Goal: Task Accomplishment & Management: Use online tool/utility

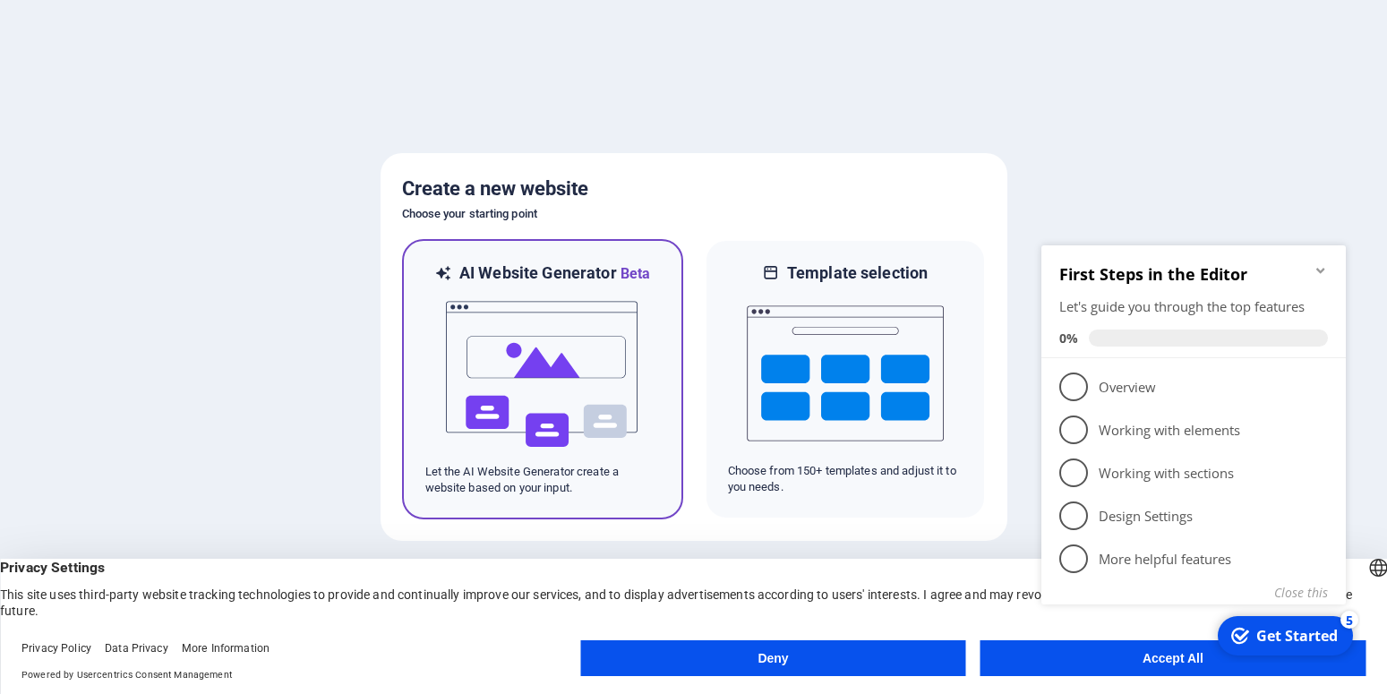
click at [573, 346] on img at bounding box center [542, 374] width 197 height 179
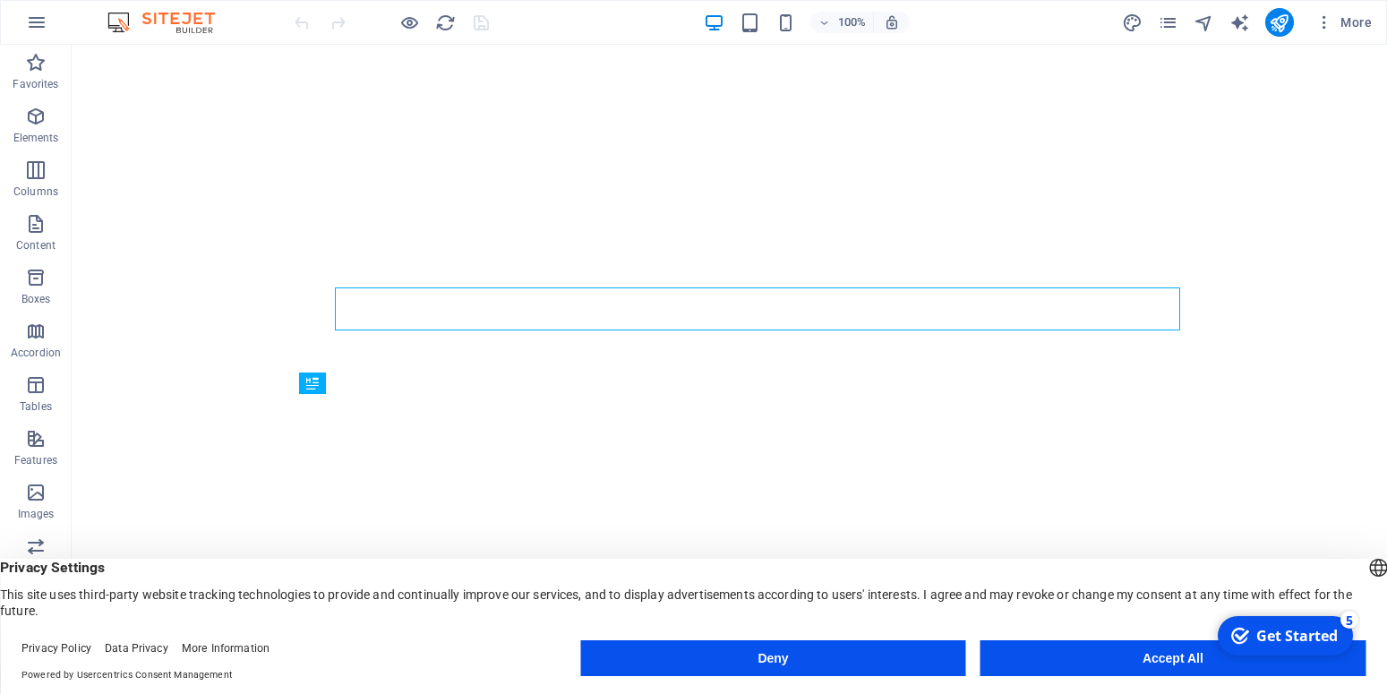
click at [1109, 653] on button "Accept All" at bounding box center [1172, 658] width 385 height 36
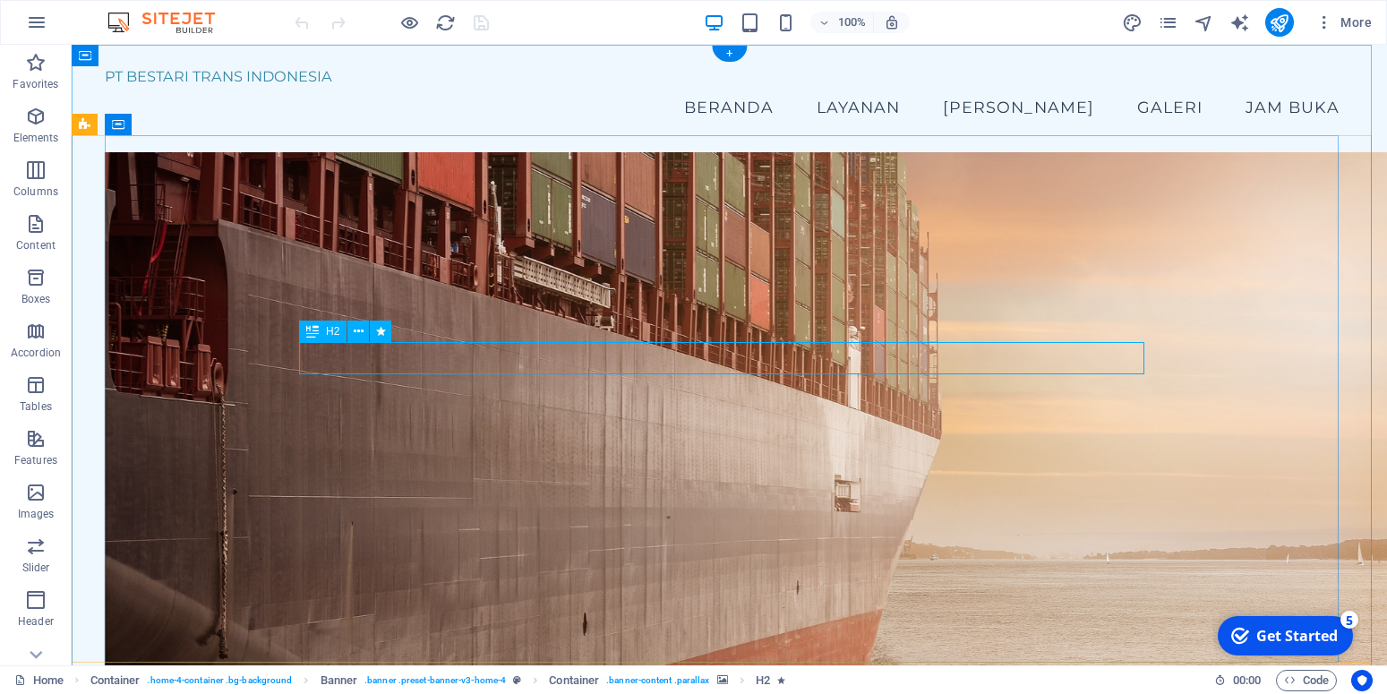
click at [355, 329] on icon at bounding box center [359, 331] width 10 height 19
click at [358, 329] on icon at bounding box center [359, 331] width 10 height 19
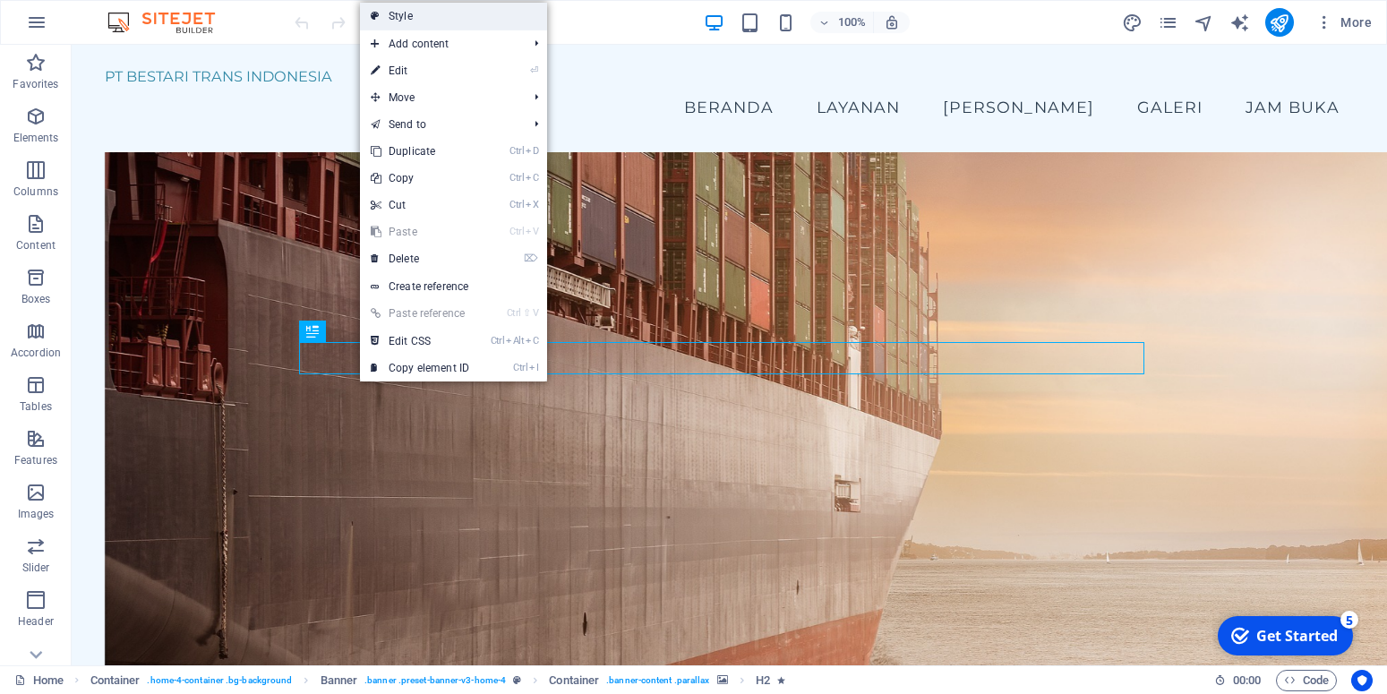
drag, startPoint x: 446, startPoint y: 20, endPoint x: 216, endPoint y: 172, distance: 275.9
click at [446, 20] on link "Style" at bounding box center [453, 16] width 187 height 27
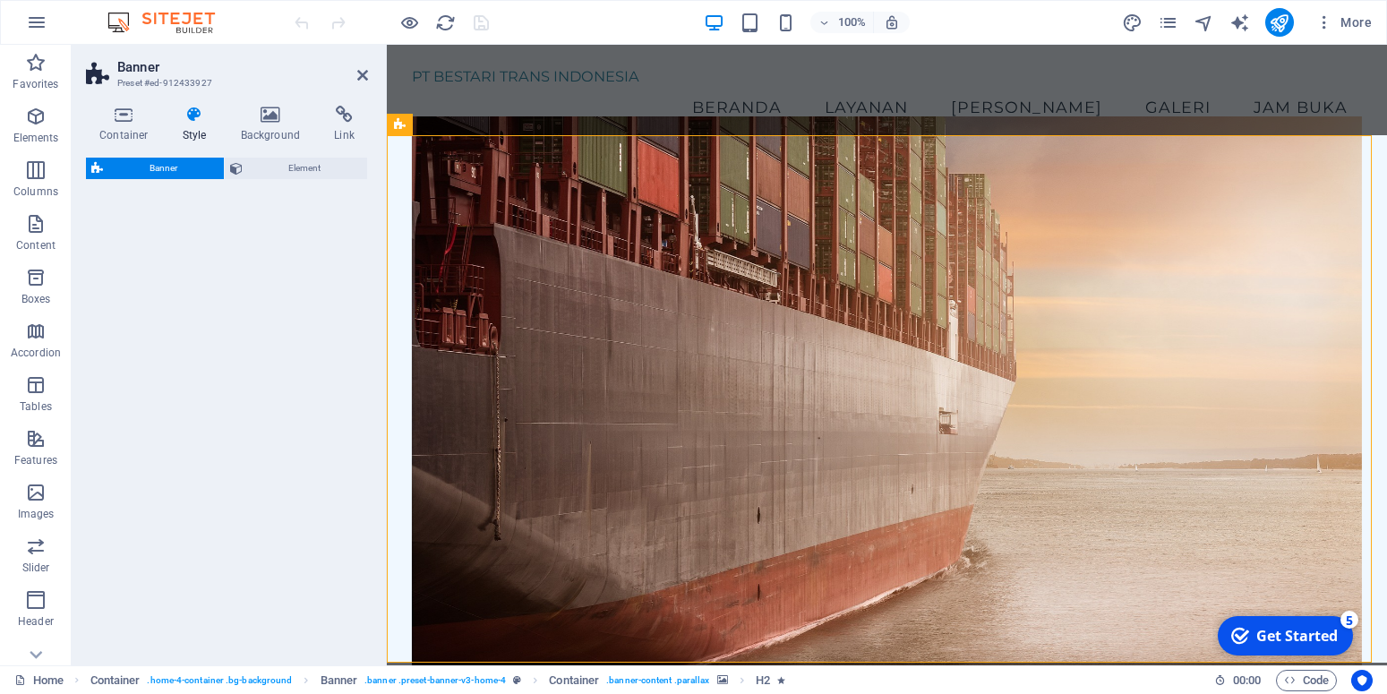
select select "preset-banner-v3-home-4"
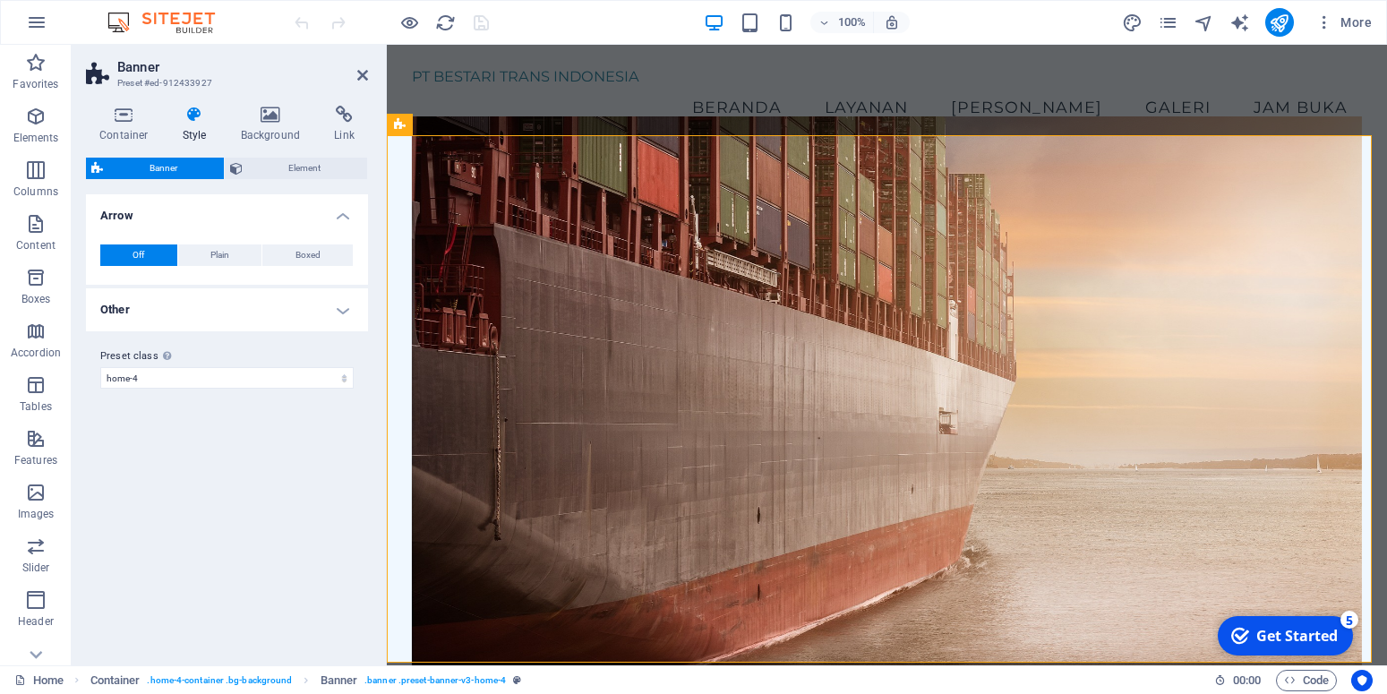
click at [198, 114] on icon at bounding box center [194, 115] width 51 height 18
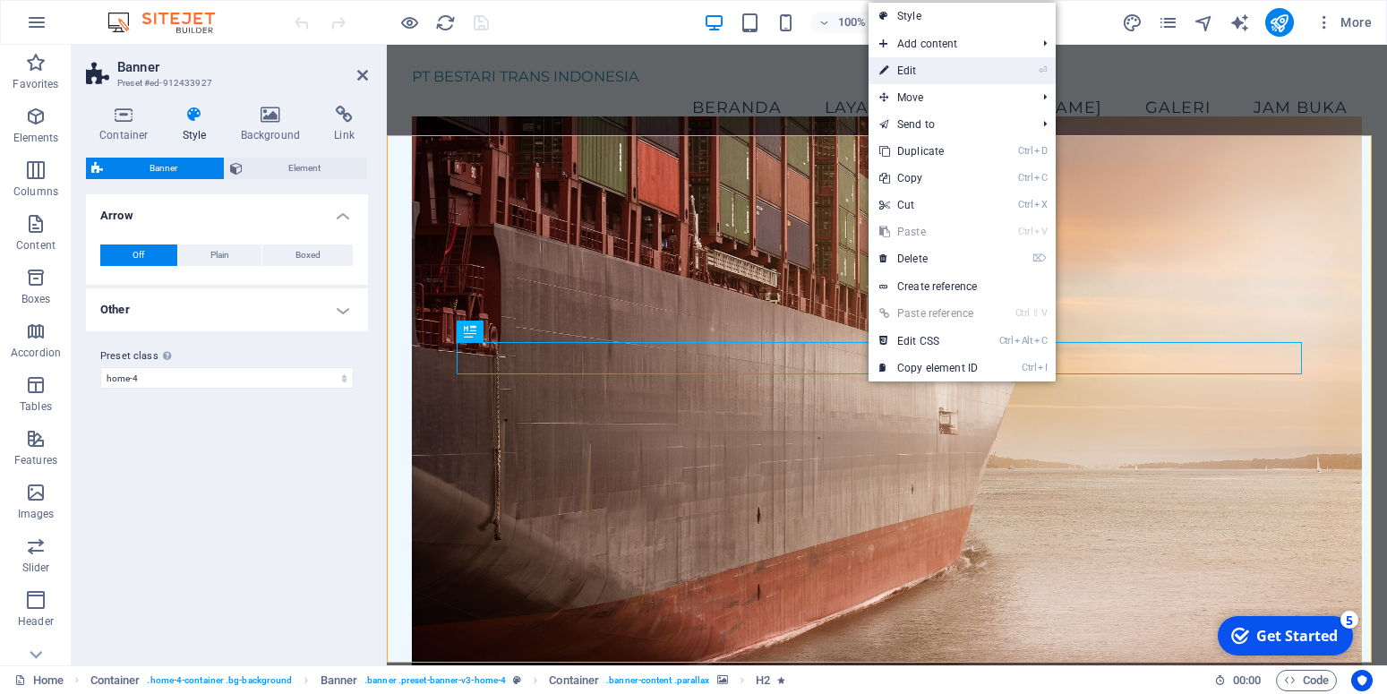
click at [936, 67] on link "⏎ Edit" at bounding box center [928, 70] width 120 height 27
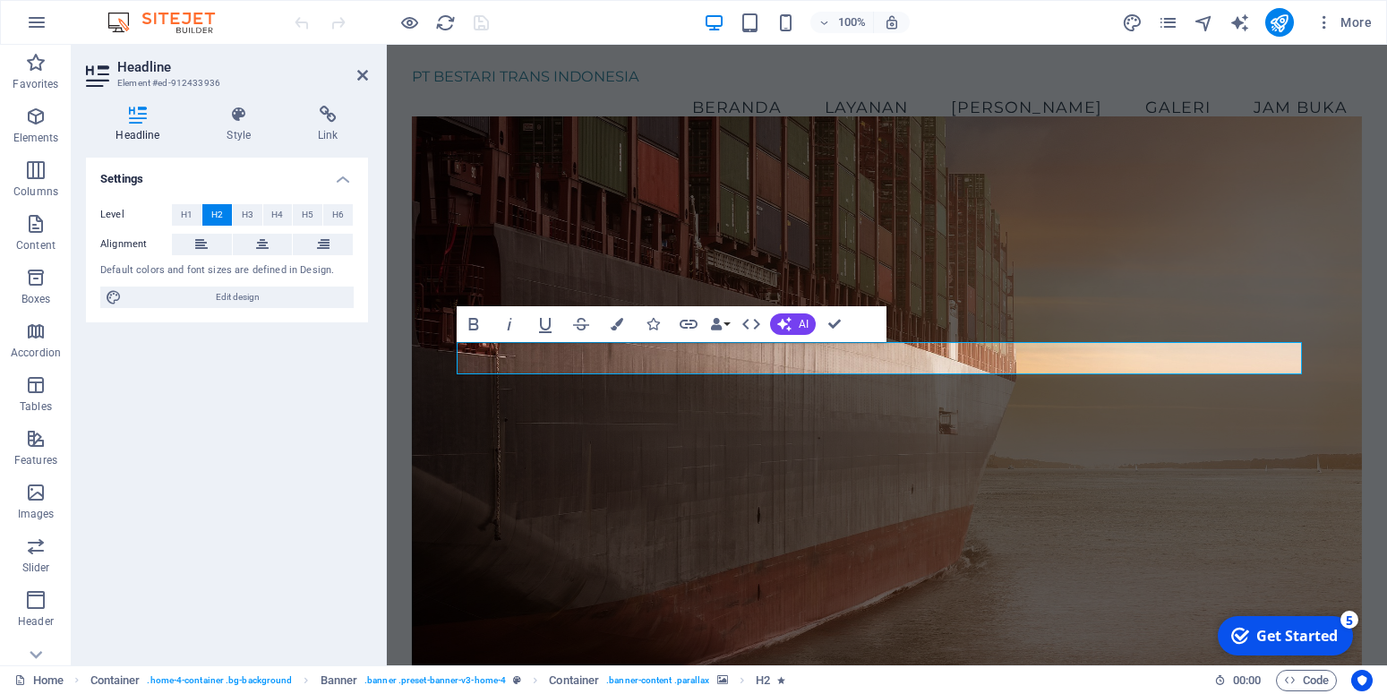
click at [262, 450] on div "Settings Level H1 H2 H3 H4 H5 H6 Alignment Default colors and font sizes are de…" at bounding box center [227, 404] width 282 height 493
click at [807, 244] on figure at bounding box center [887, 398] width 950 height 565
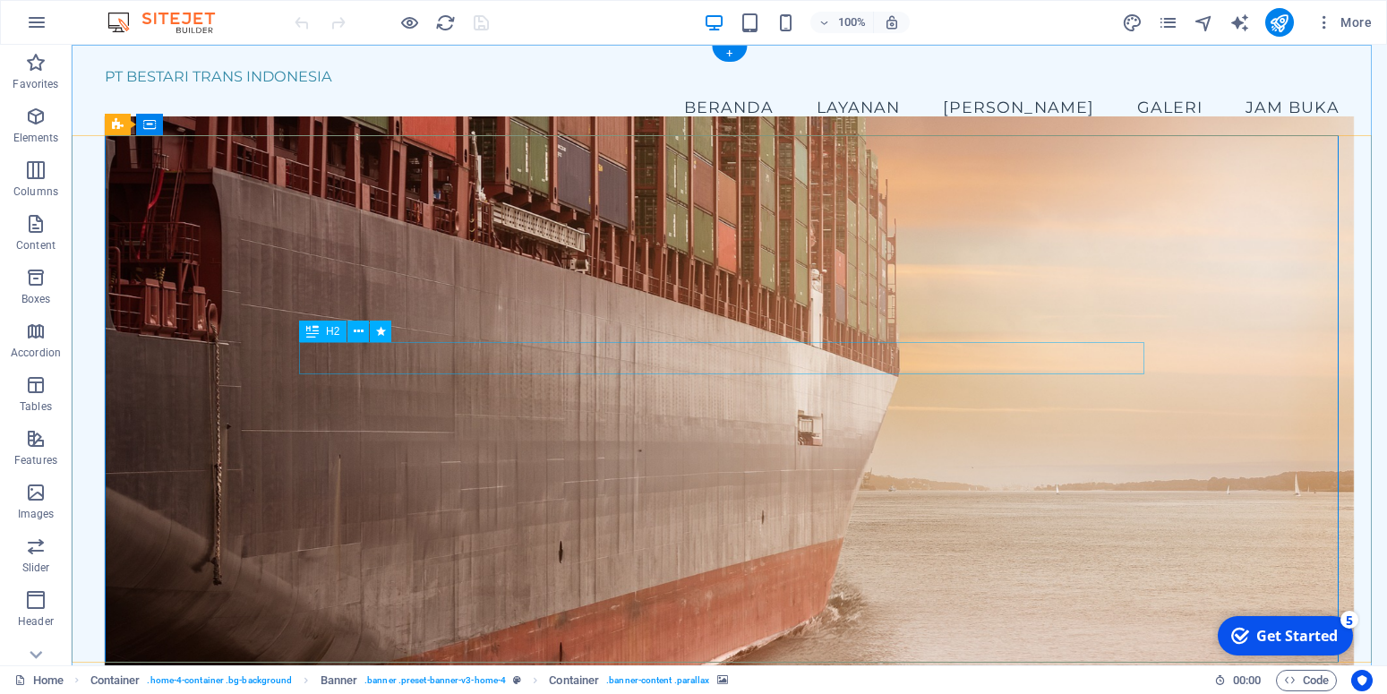
click at [357, 335] on icon at bounding box center [359, 331] width 10 height 19
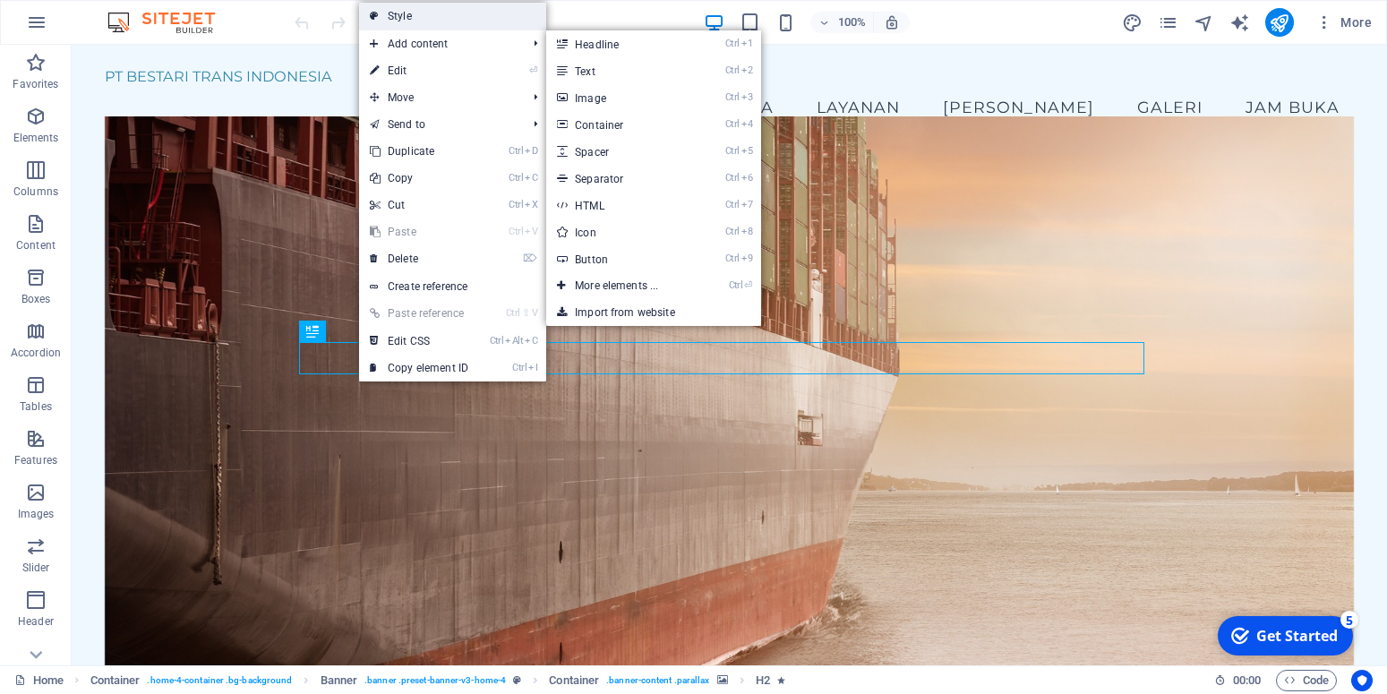
click at [416, 13] on link "Style" at bounding box center [452, 16] width 187 height 27
select select "preset-banner-v3-home-4"
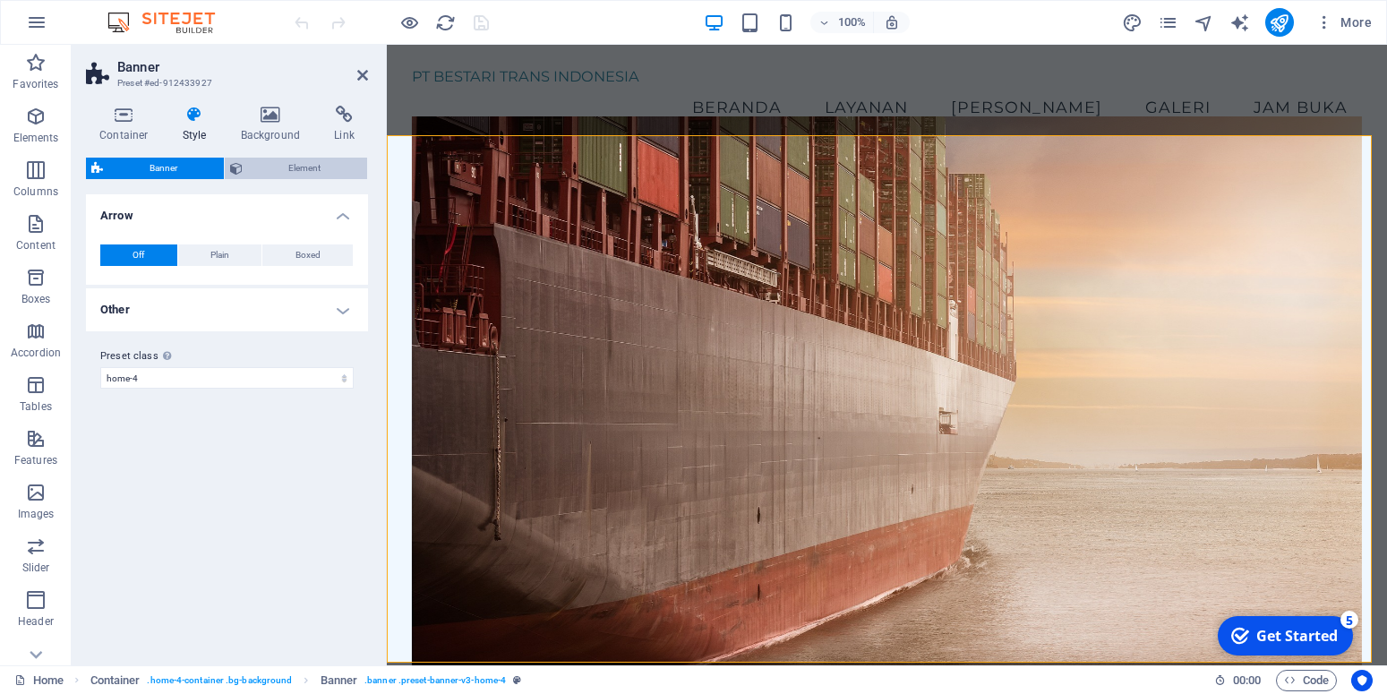
click at [290, 167] on span "Element" at bounding box center [305, 168] width 115 height 21
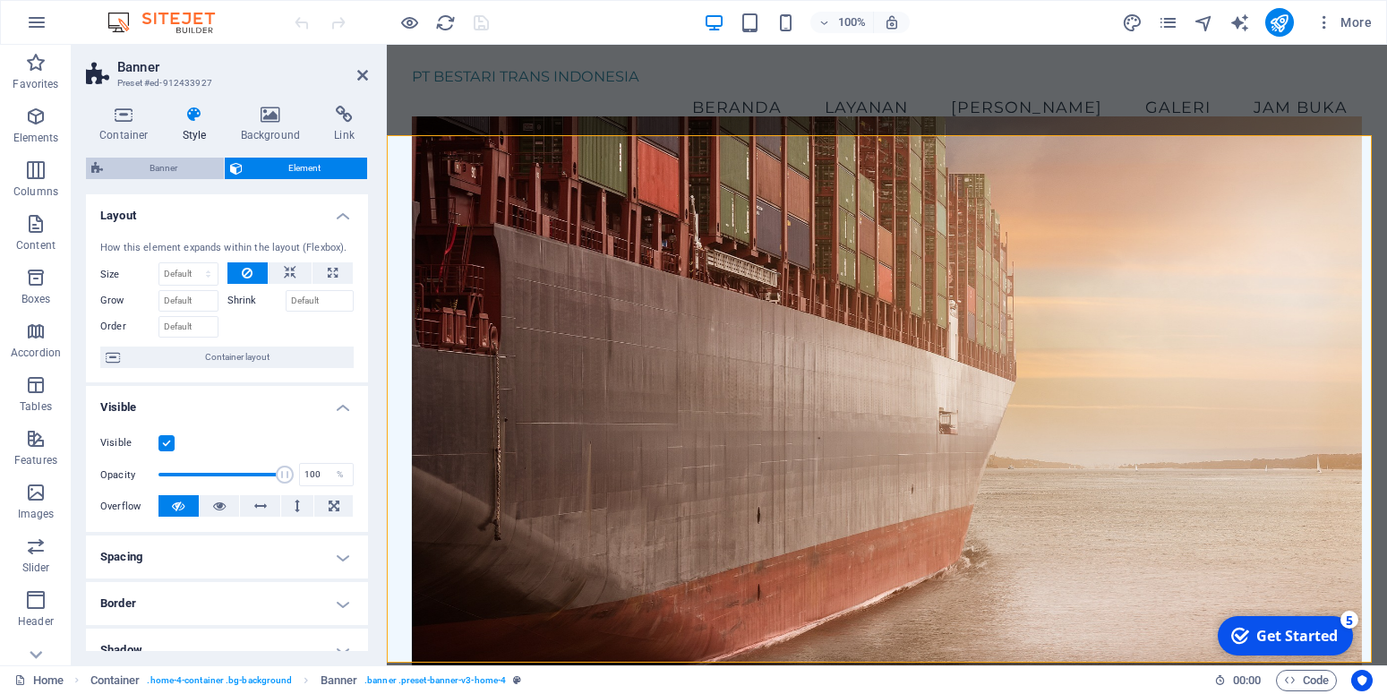
click at [175, 172] on span "Banner" at bounding box center [163, 168] width 110 height 21
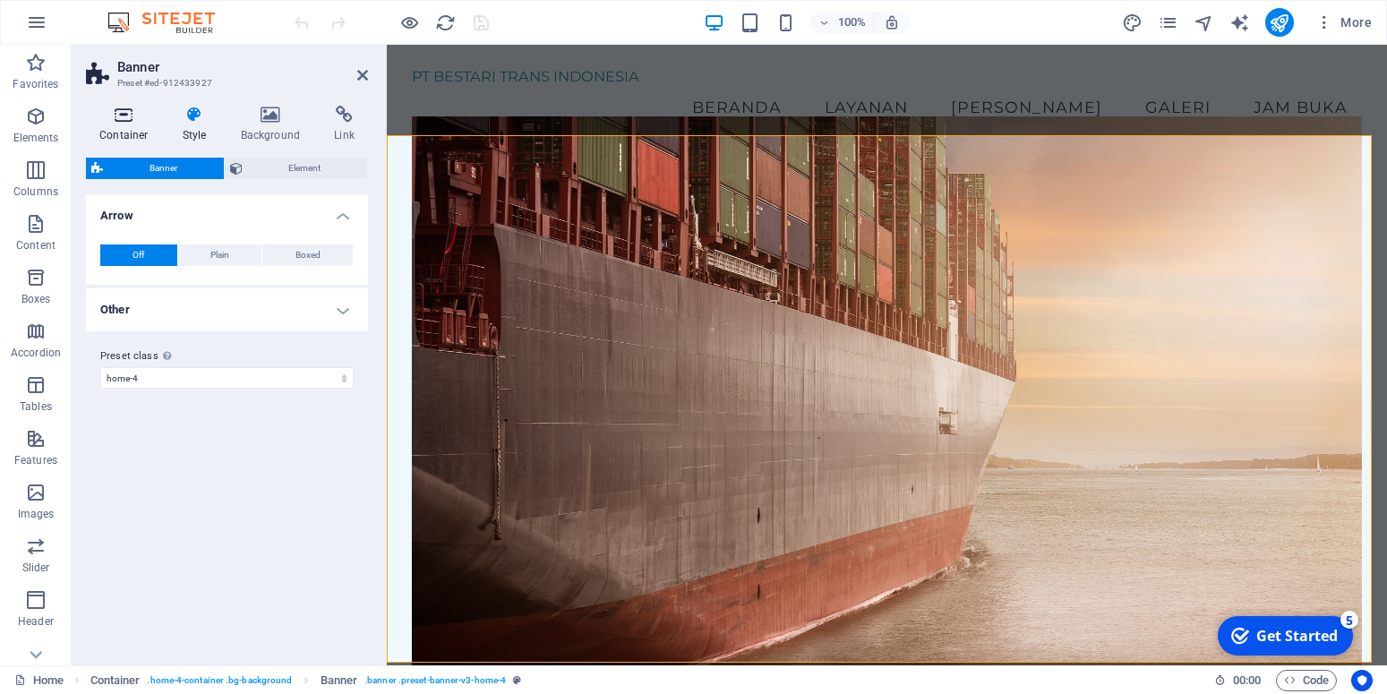
click at [127, 114] on icon at bounding box center [124, 115] width 76 height 18
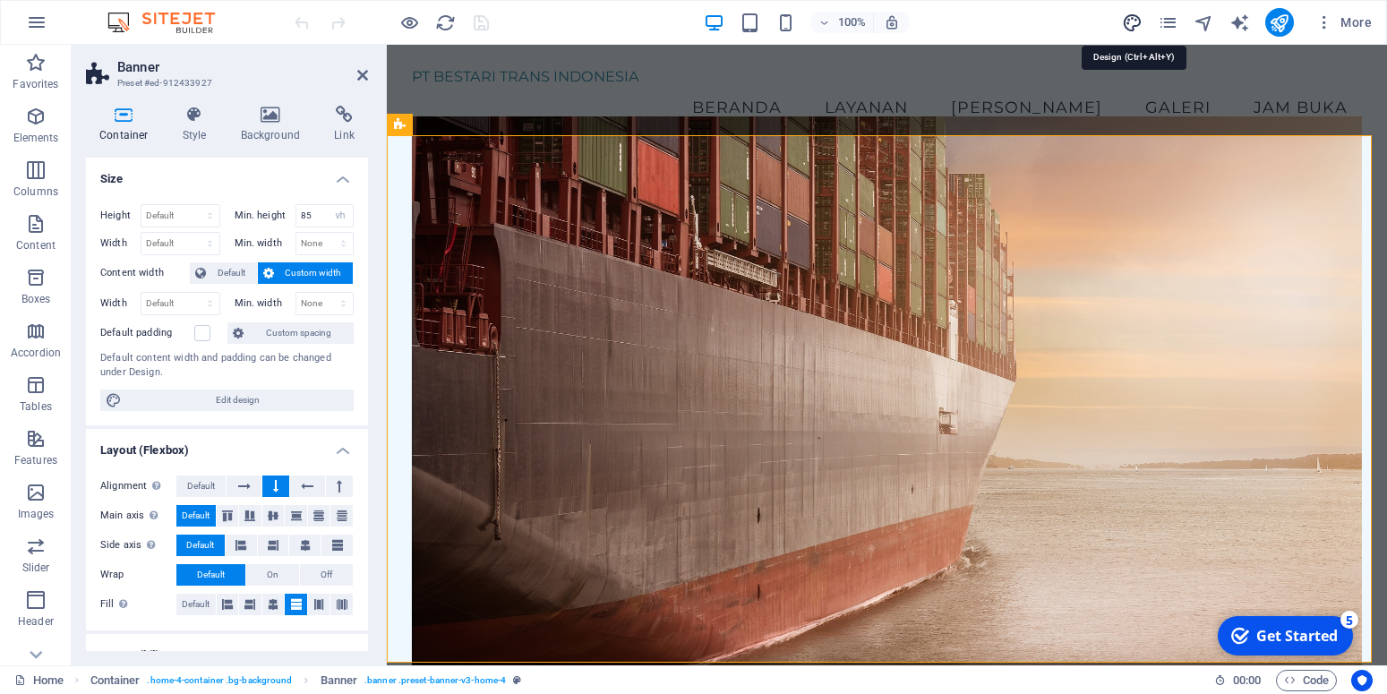
click at [1131, 26] on icon "design" at bounding box center [1132, 23] width 21 height 21
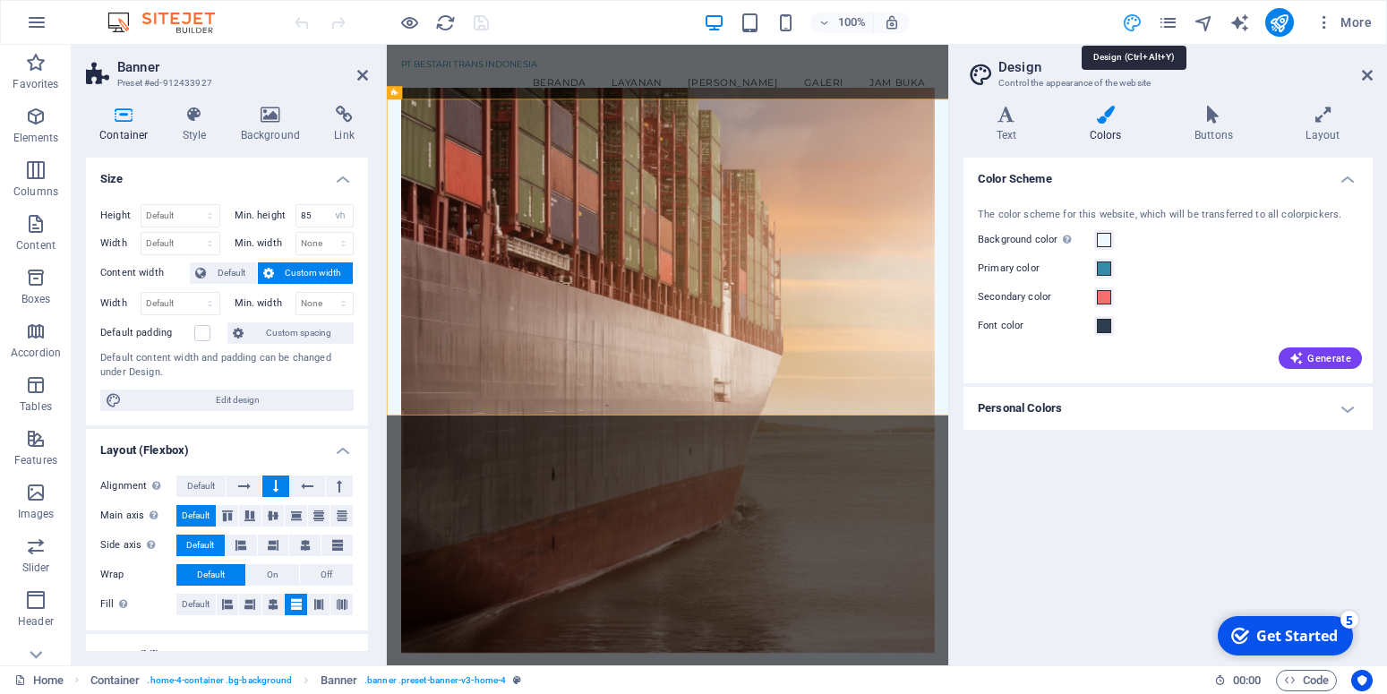
click at [1107, 122] on icon at bounding box center [1105, 115] width 98 height 18
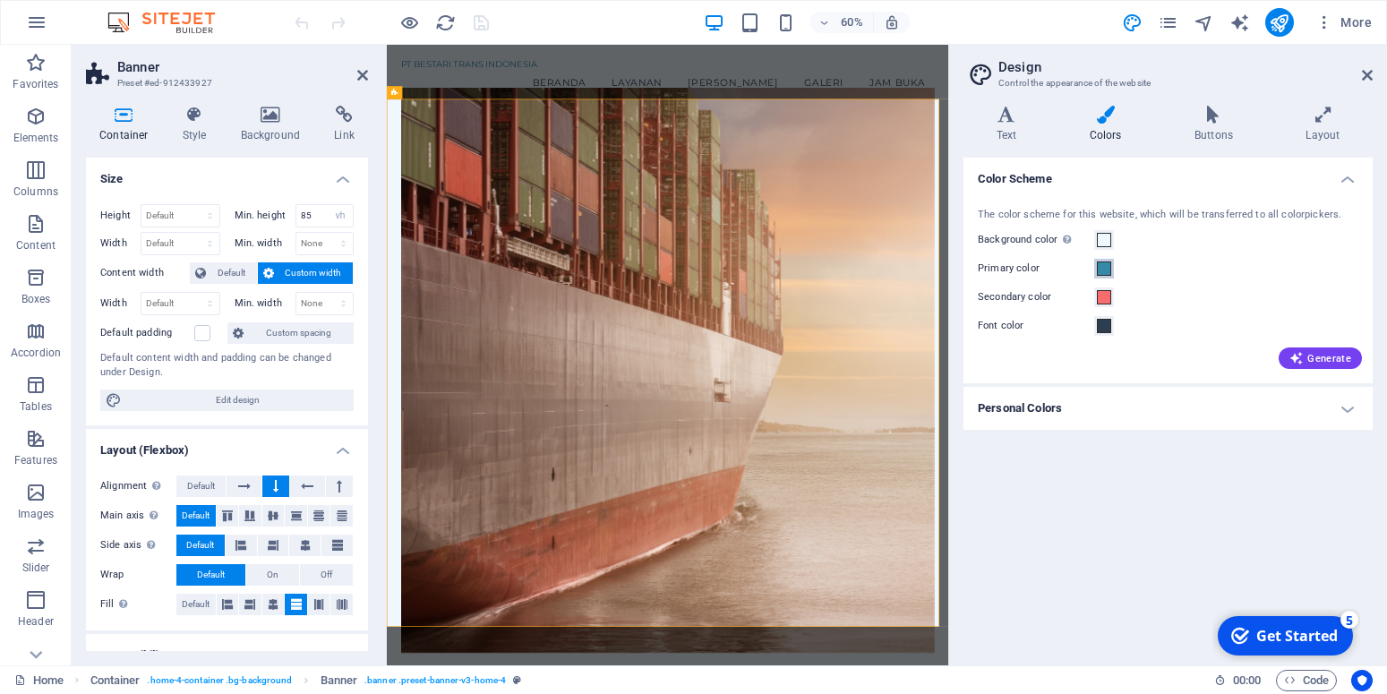
click at [1109, 266] on span at bounding box center [1104, 268] width 14 height 14
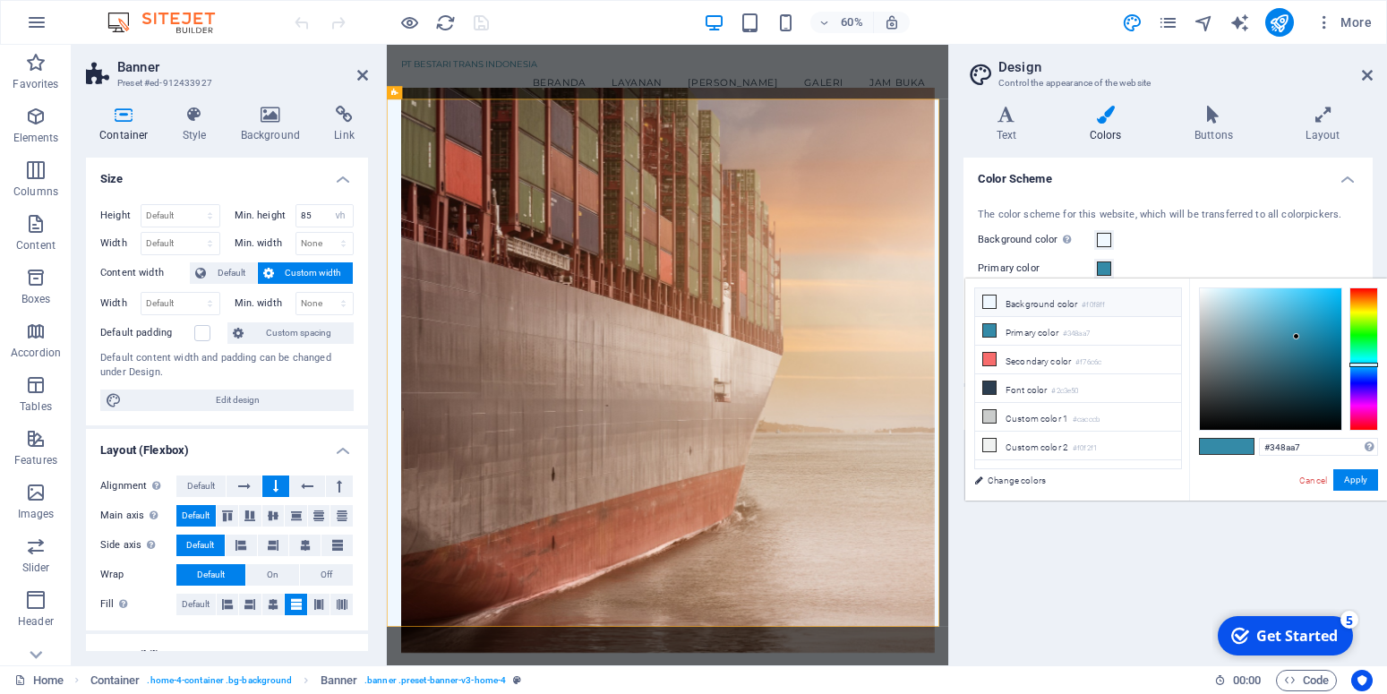
click at [990, 303] on icon at bounding box center [989, 301] width 13 height 13
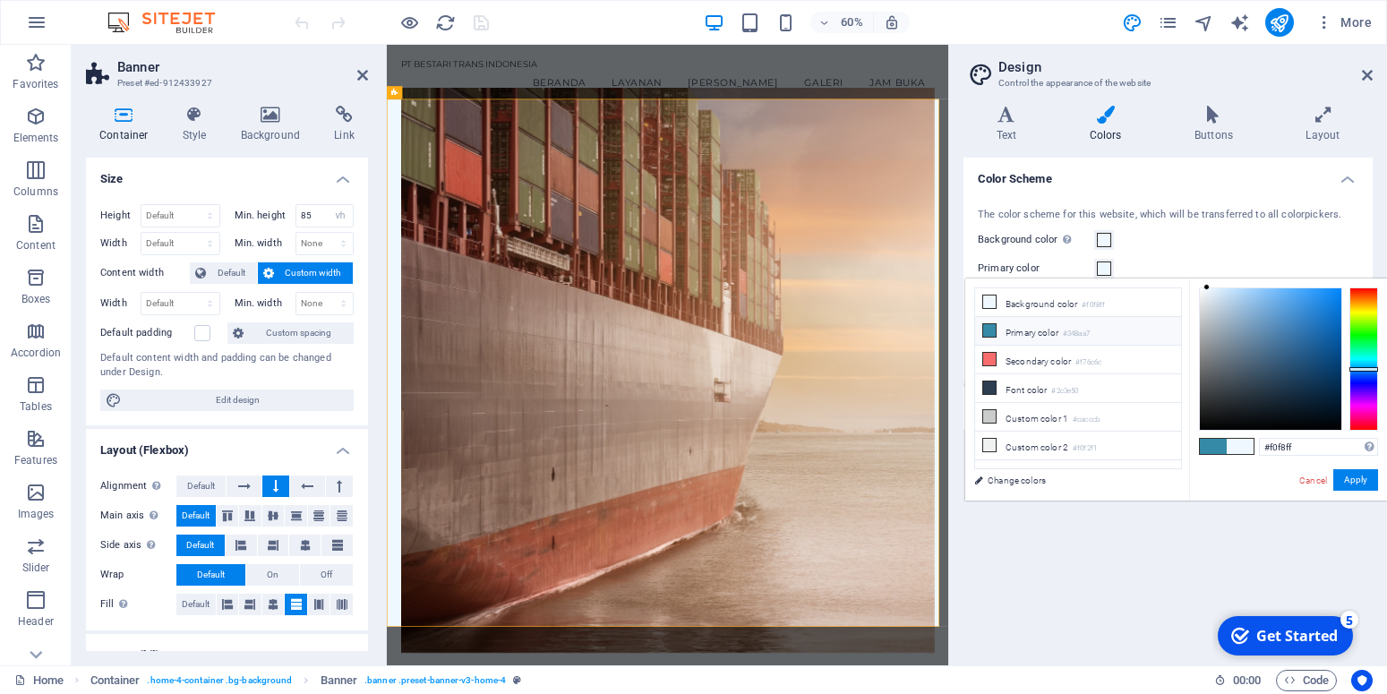
click at [991, 328] on icon at bounding box center [989, 330] width 13 height 13
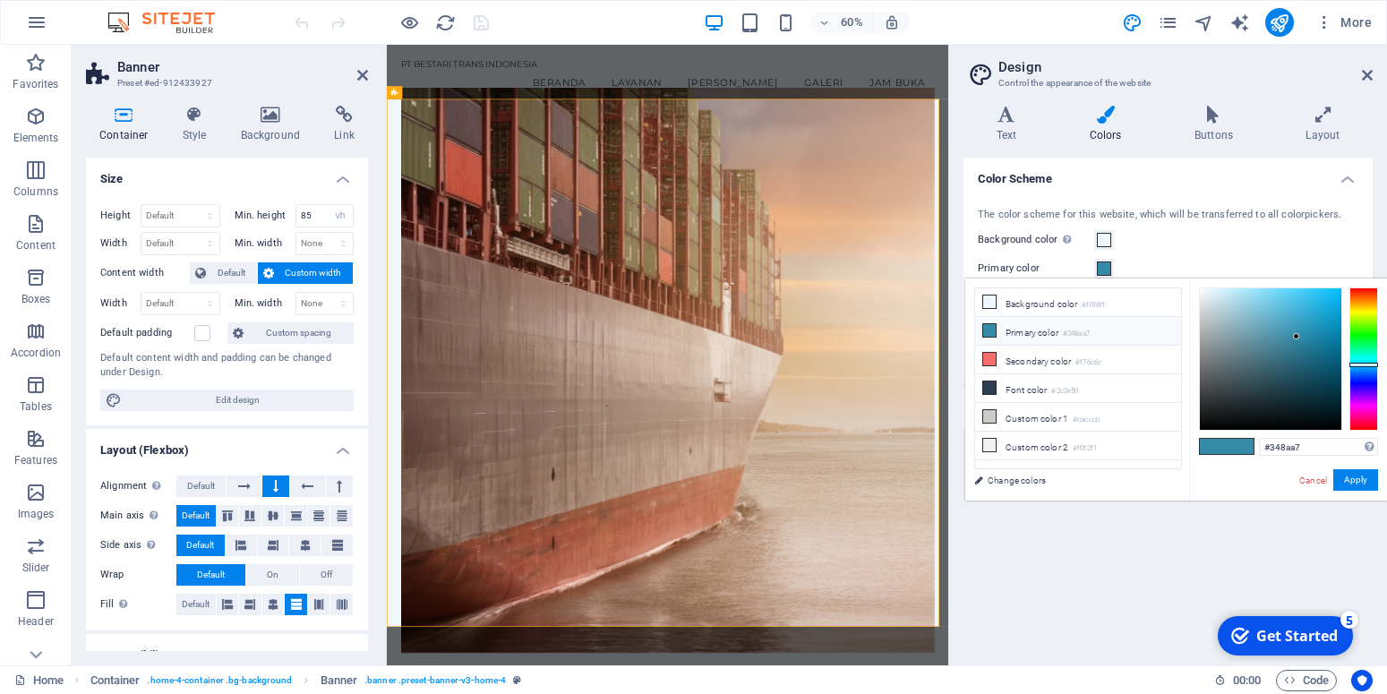
click at [991, 328] on icon at bounding box center [989, 330] width 13 height 13
click at [988, 358] on icon at bounding box center [989, 359] width 13 height 13
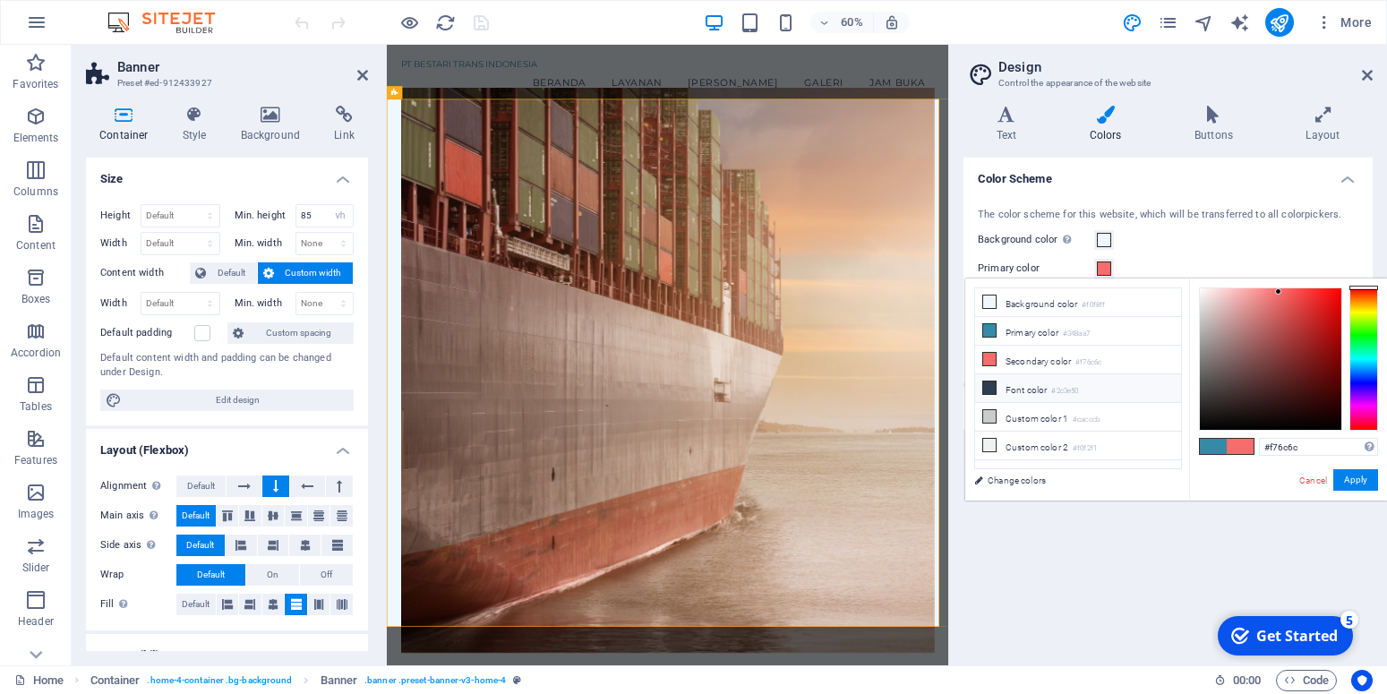
click at [992, 381] on icon at bounding box center [989, 387] width 13 height 13
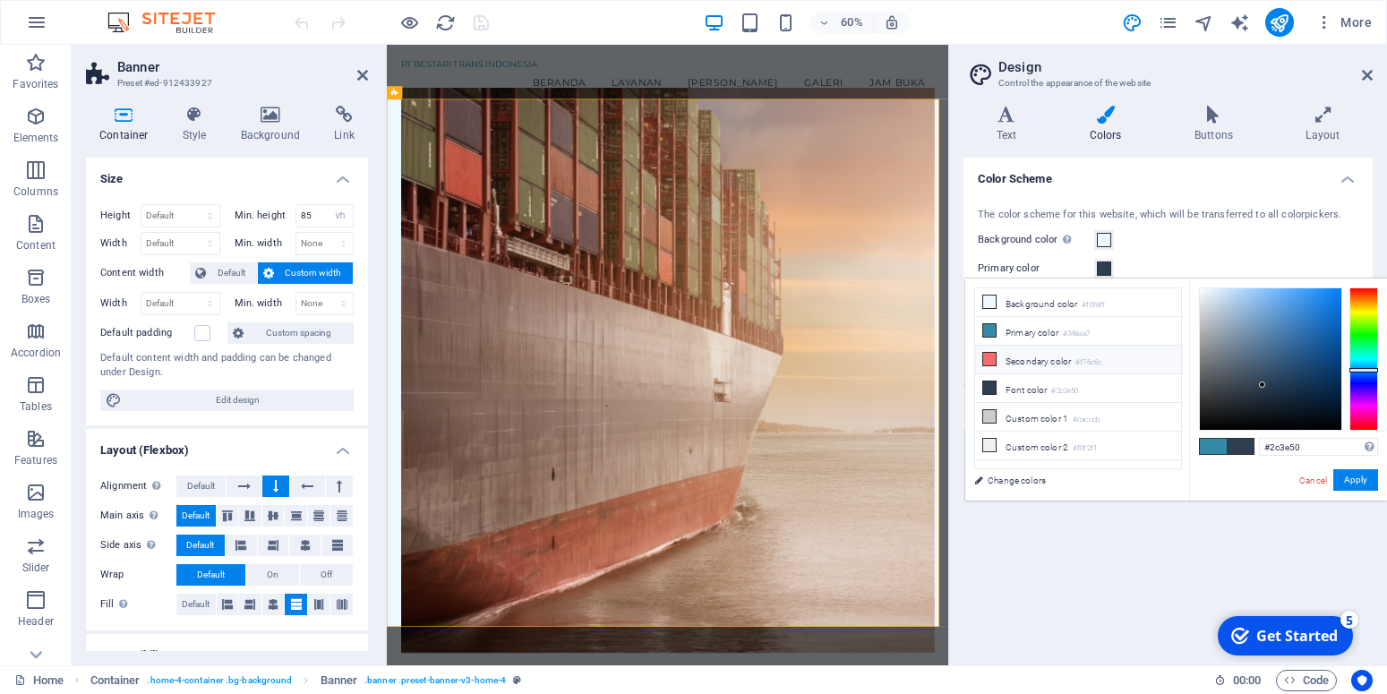
click at [993, 350] on li "Secondary color #f76c6c" at bounding box center [1078, 360] width 206 height 29
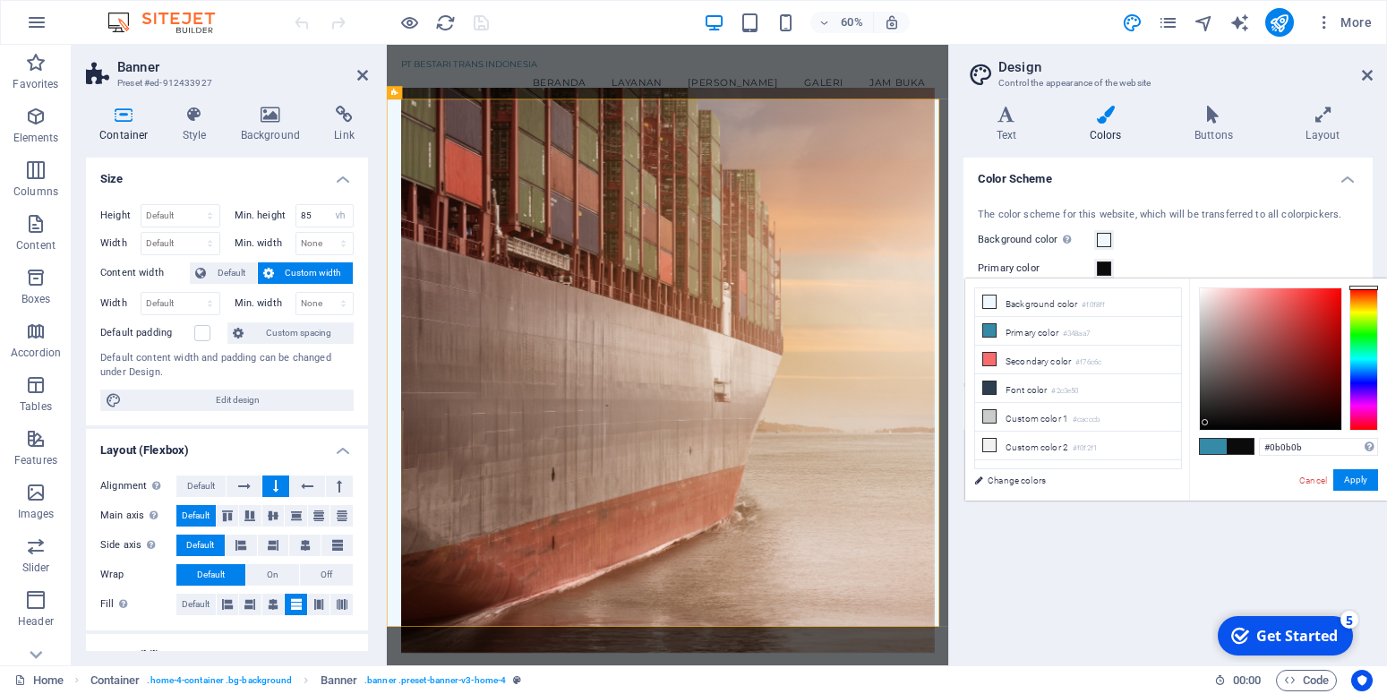
click at [1205, 423] on div at bounding box center [1270, 358] width 141 height 141
click at [1352, 477] on button "Apply" at bounding box center [1355, 479] width 45 height 21
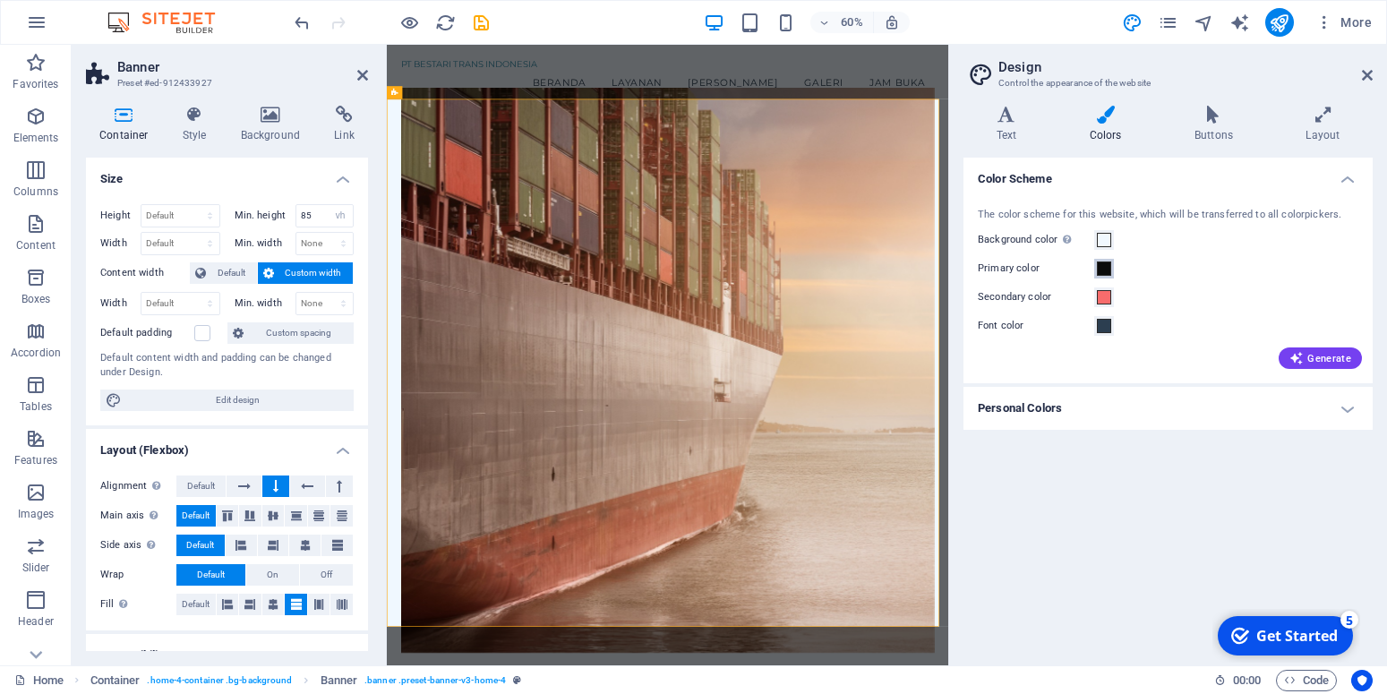
click at [1099, 265] on span at bounding box center [1104, 268] width 14 height 14
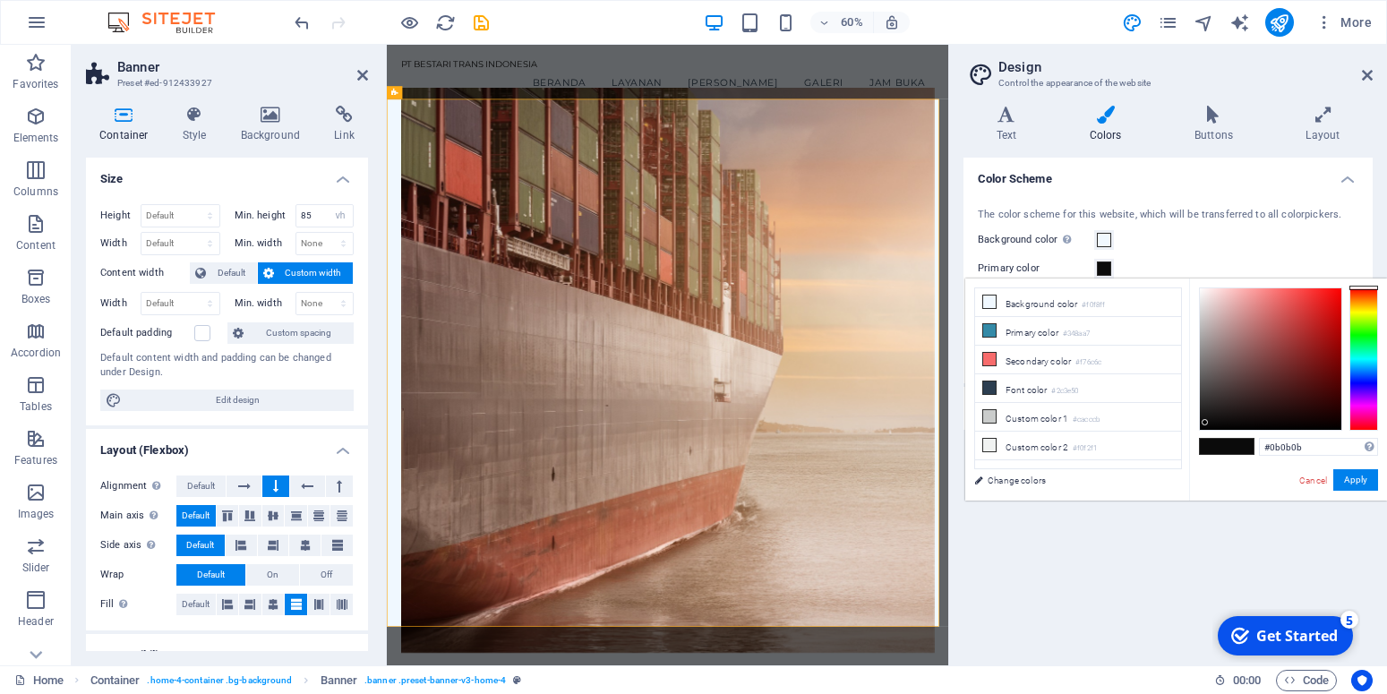
type input "#f7f1f1"
click at [1202, 292] on div at bounding box center [1270, 358] width 141 height 141
click at [1352, 481] on button "Apply" at bounding box center [1355, 479] width 45 height 21
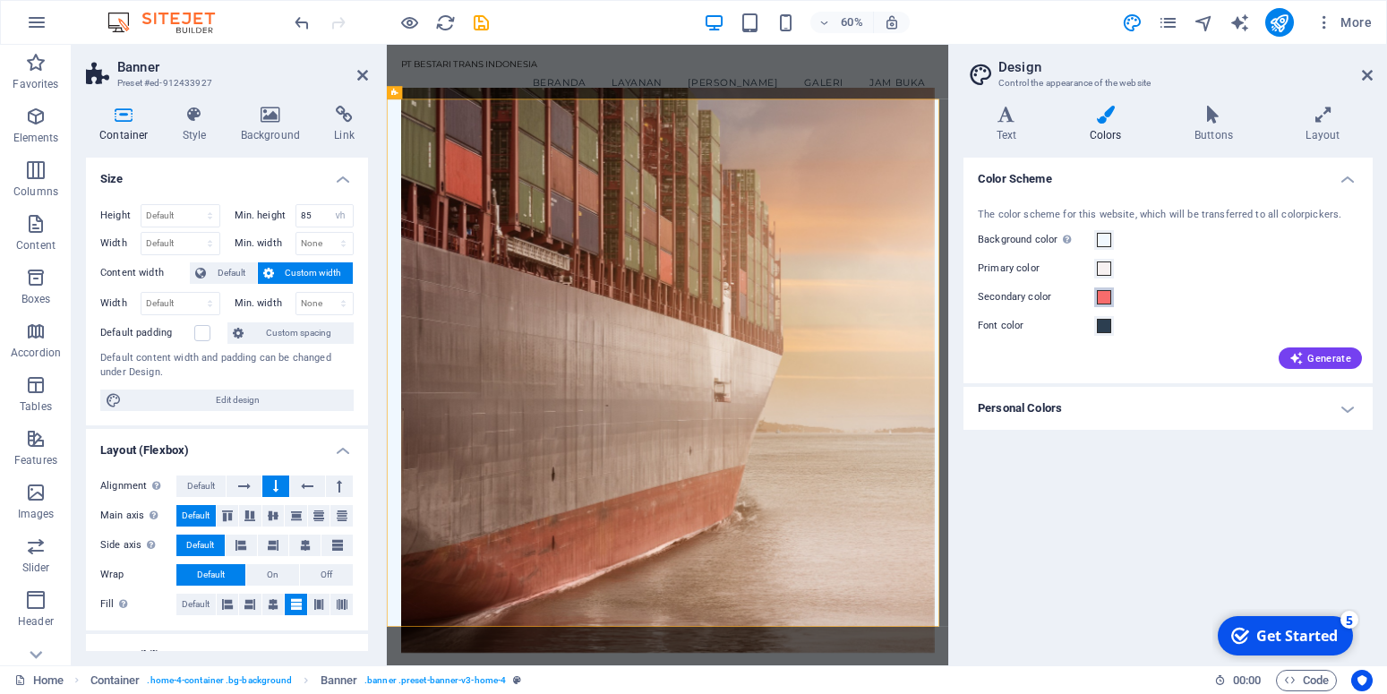
click at [1104, 299] on span at bounding box center [1104, 297] width 14 height 14
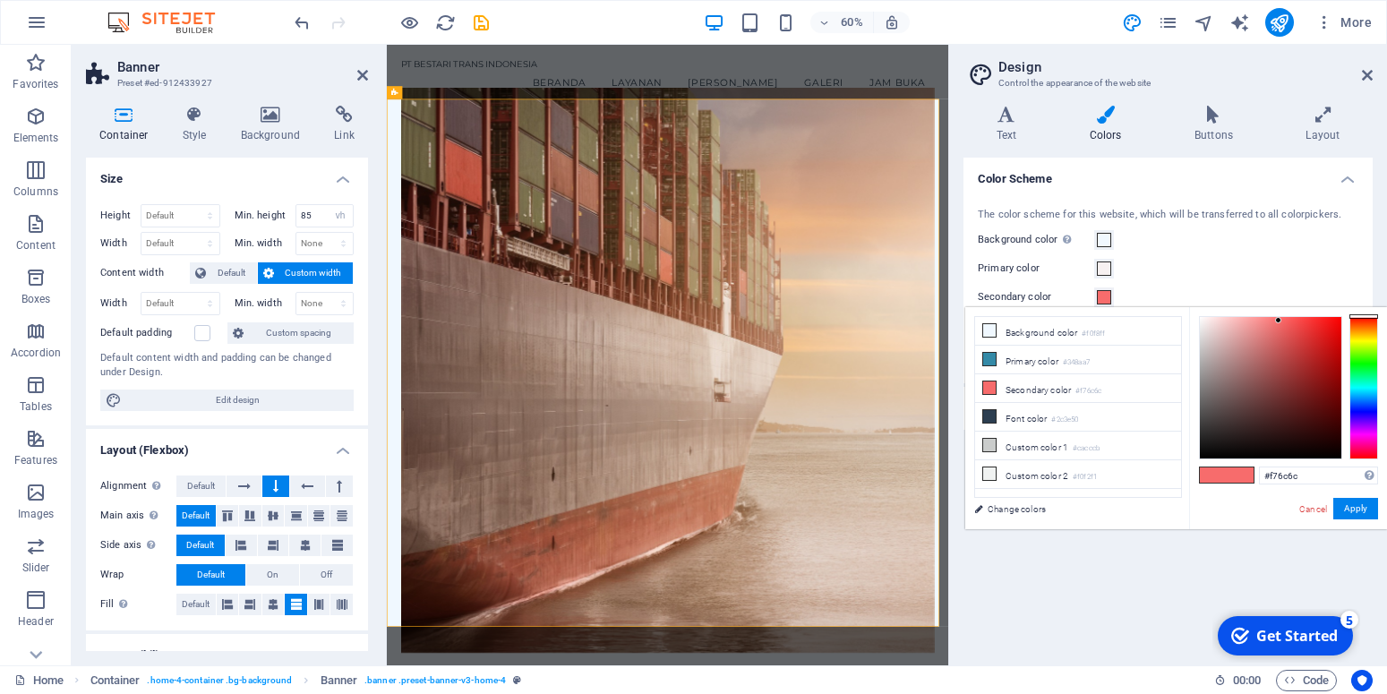
type input "#0a0909"
click at [1204, 452] on div at bounding box center [1270, 387] width 141 height 141
click at [1345, 510] on button "Apply" at bounding box center [1355, 508] width 45 height 21
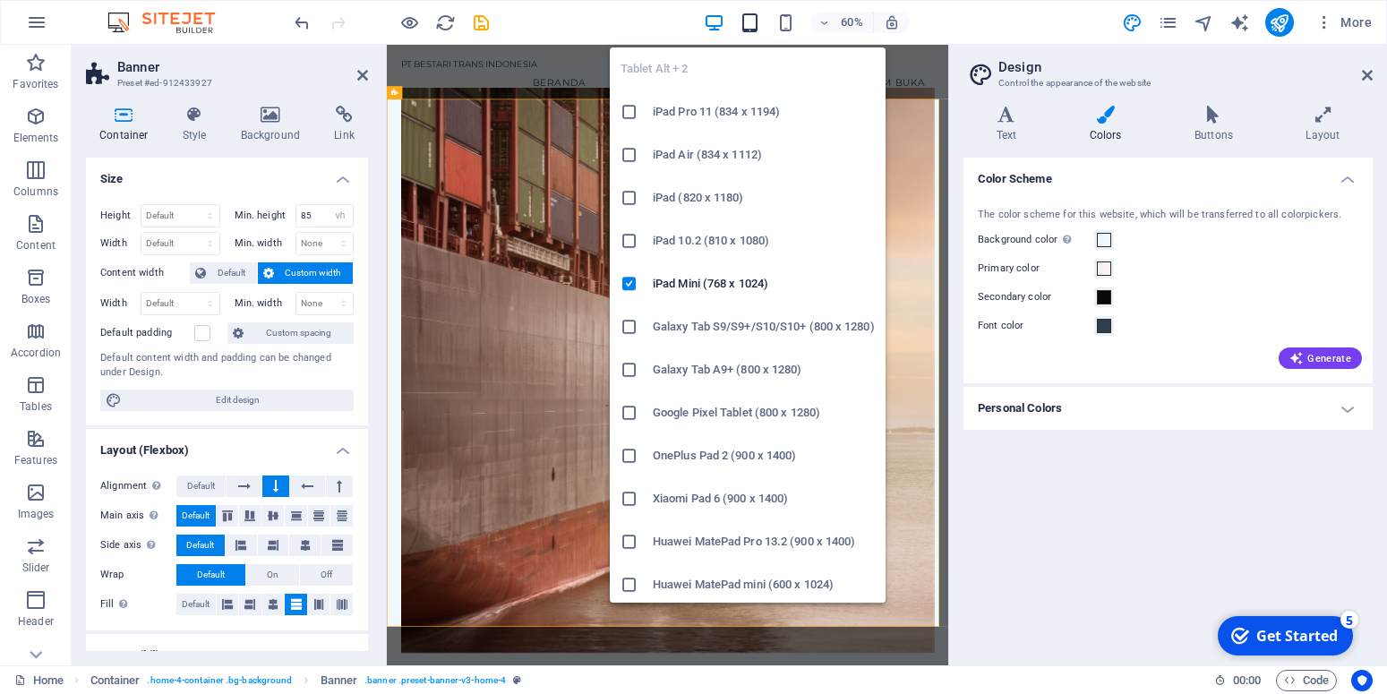
click at [746, 21] on icon "button" at bounding box center [749, 23] width 21 height 21
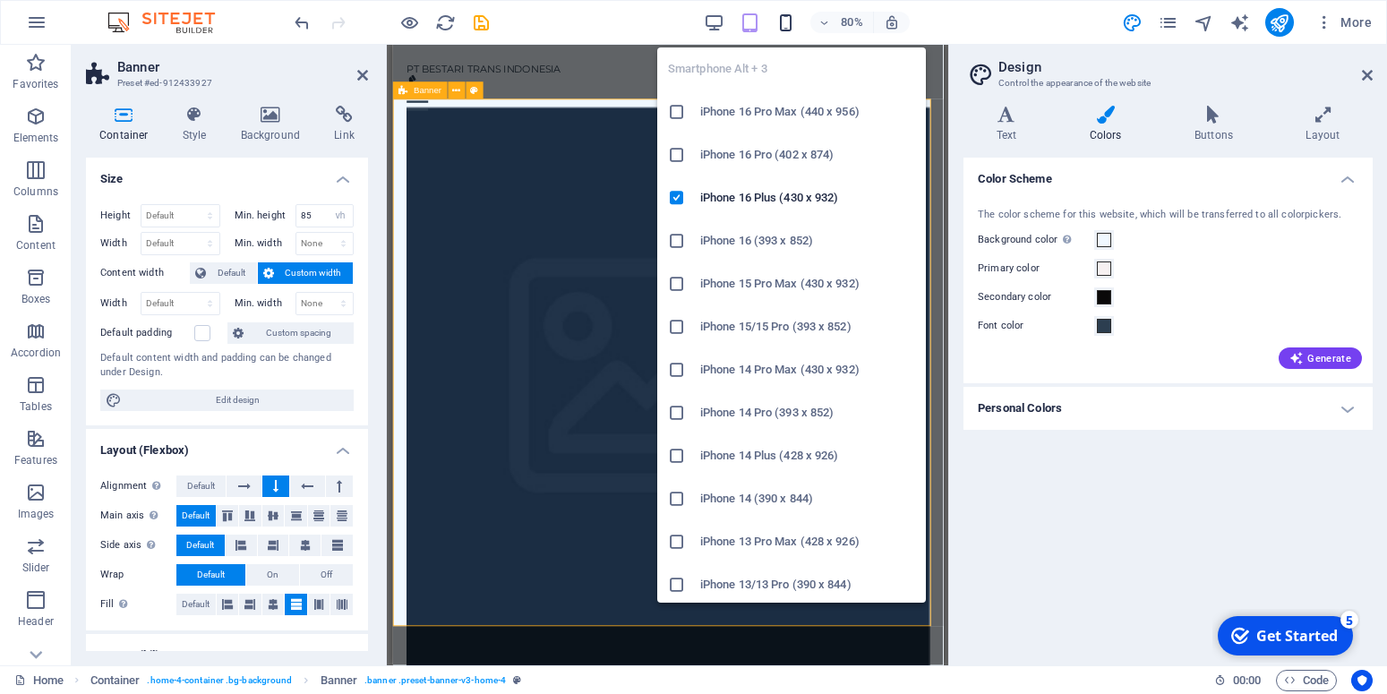
click at [779, 24] on icon "button" at bounding box center [785, 23] width 21 height 21
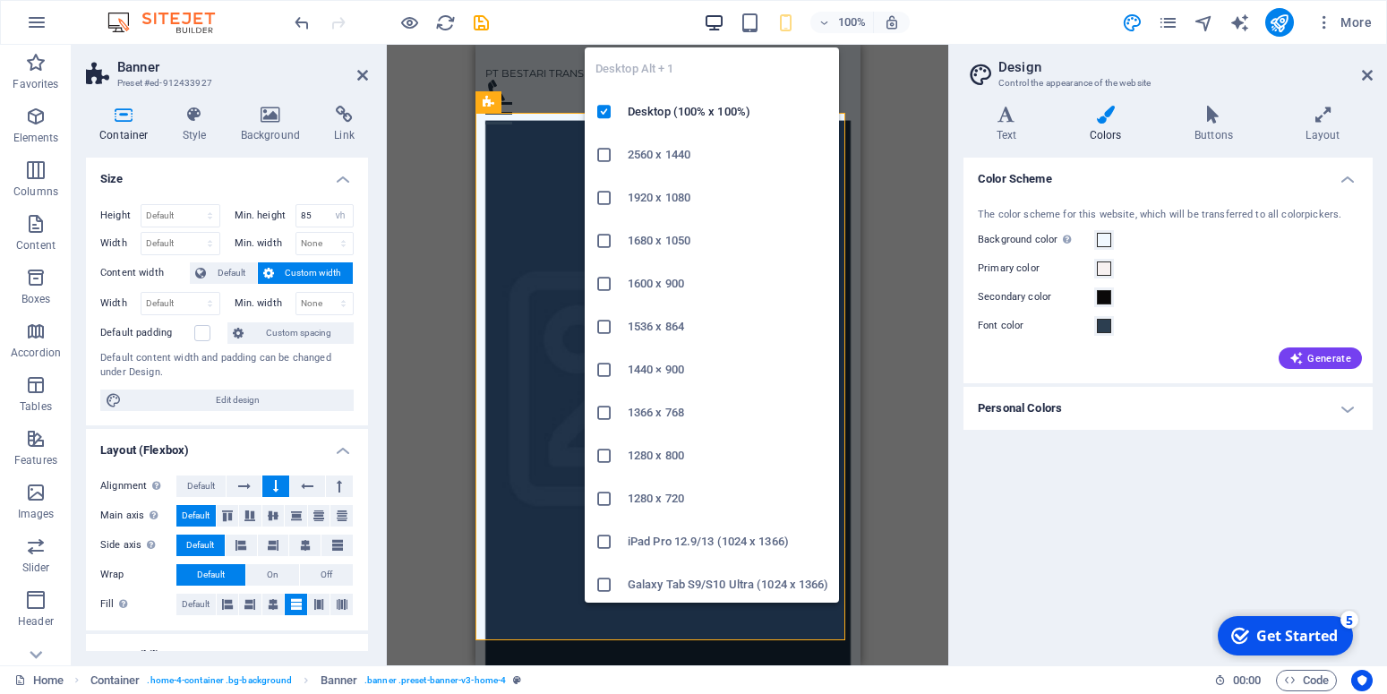
click at [713, 21] on icon "button" at bounding box center [714, 23] width 21 height 21
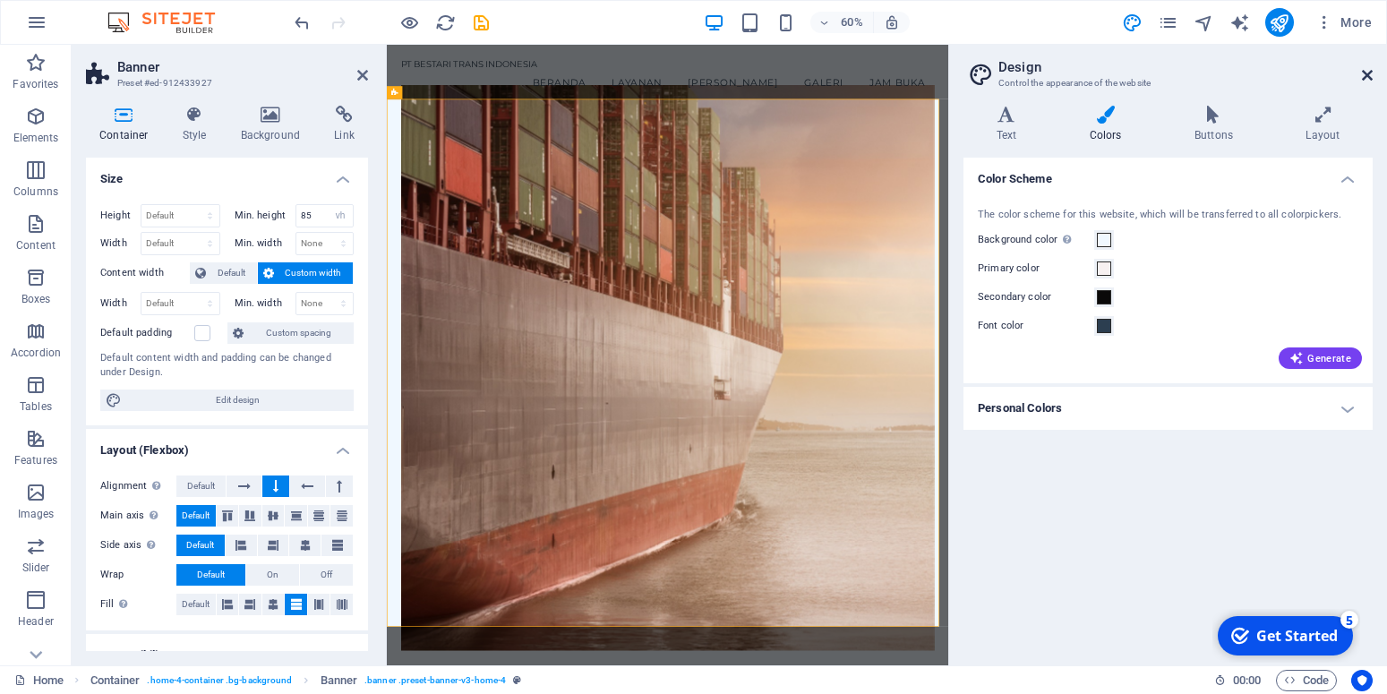
click at [1370, 71] on icon at bounding box center [1367, 75] width 11 height 14
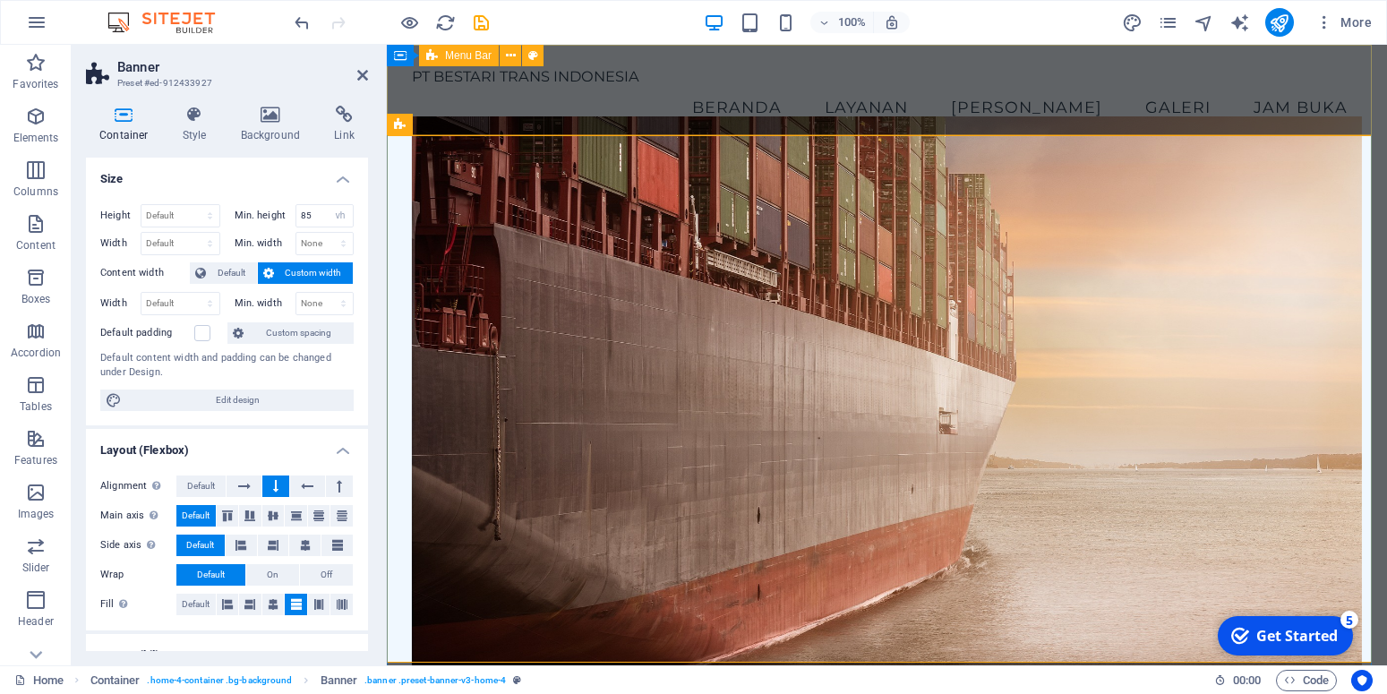
click at [1257, 116] on div "PT BESTARI TRANS INDONESIA Menu Beranda Layanan Tim Galeri Jam Buka" at bounding box center [887, 98] width 1000 height 107
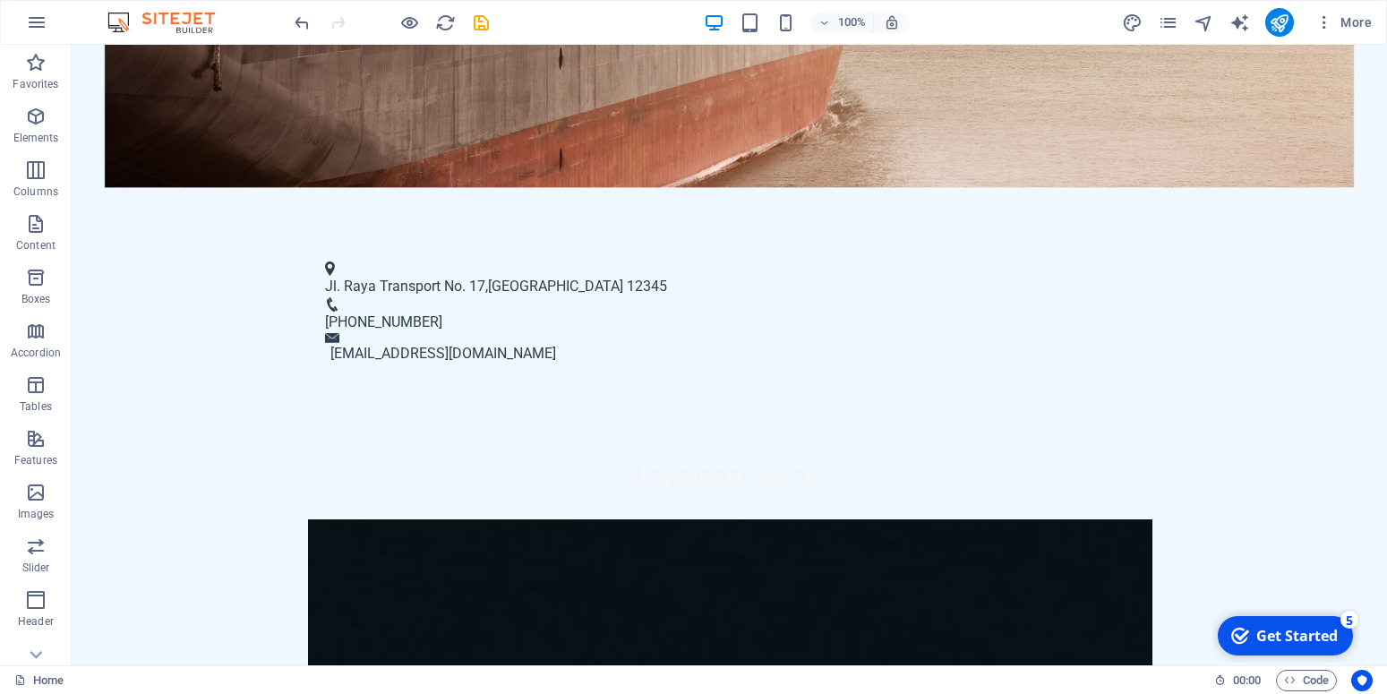
scroll to position [837, 0]
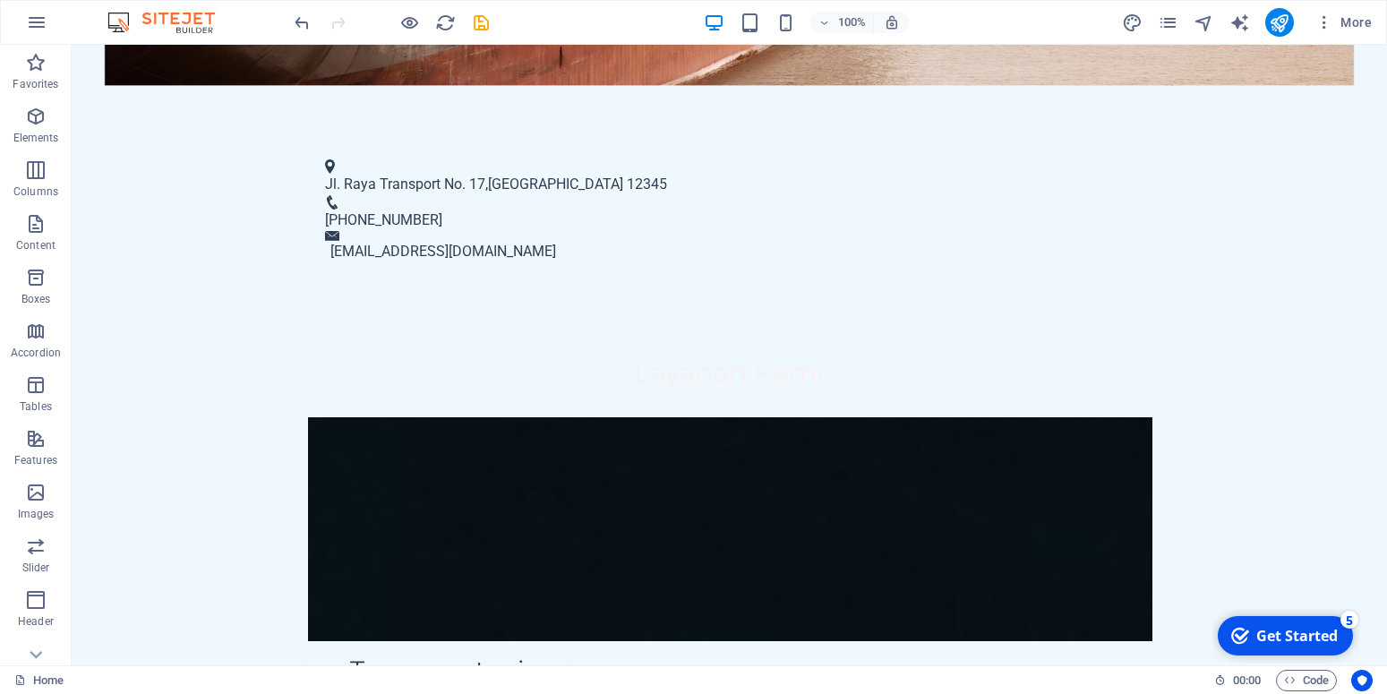
click at [1287, 626] on div "checkmark Get Started 5" at bounding box center [1285, 635] width 135 height 39
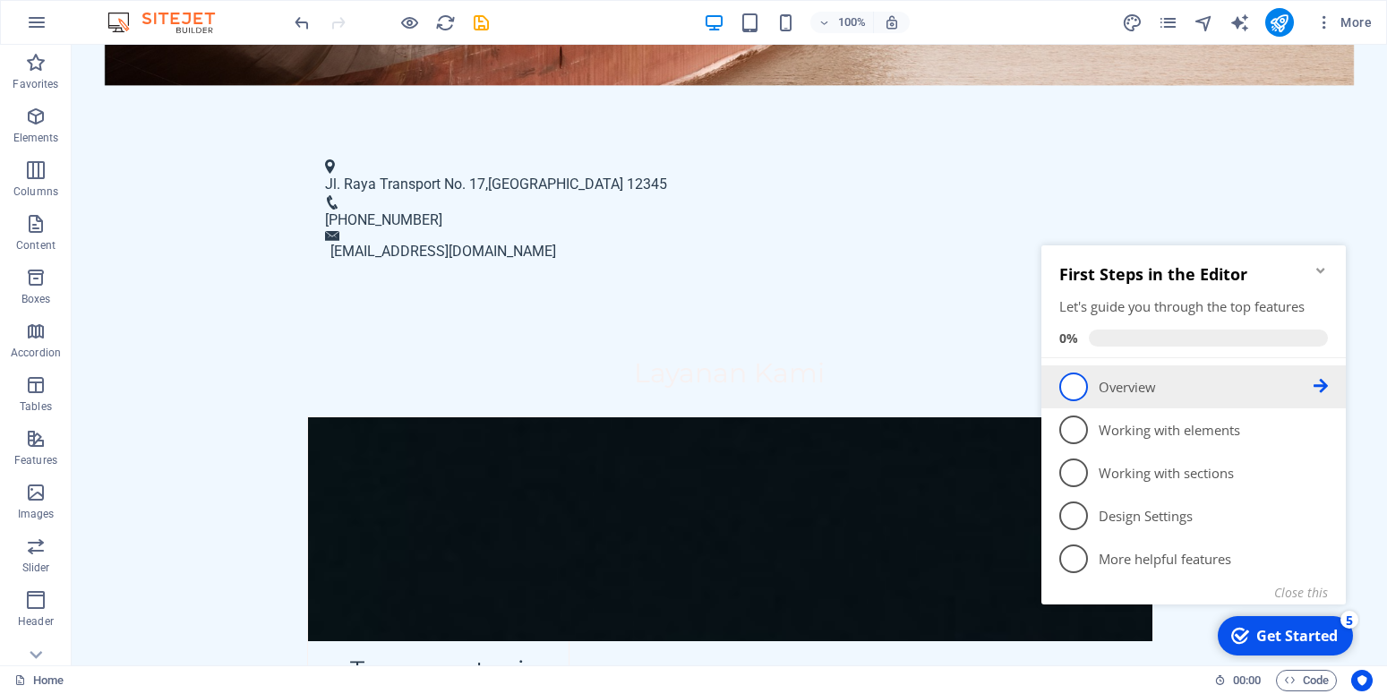
click at [1209, 385] on p "Overview - incomplete" at bounding box center [1205, 387] width 215 height 19
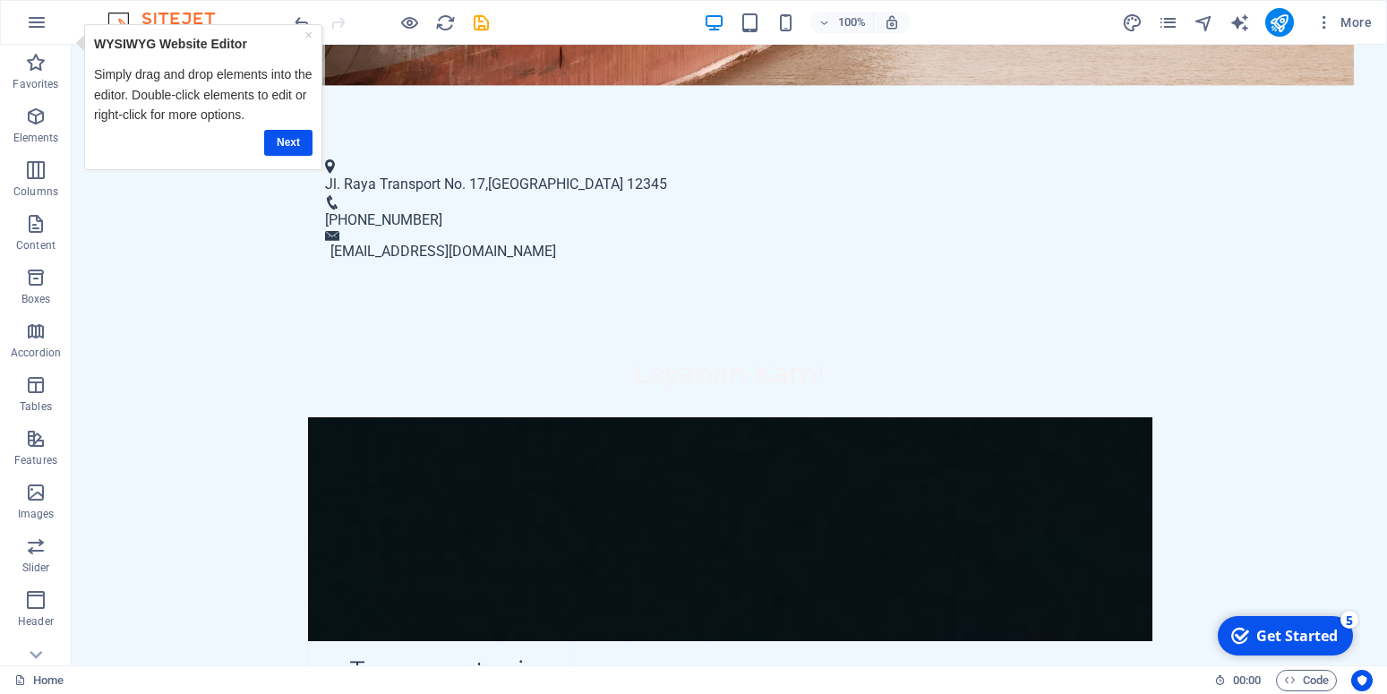
scroll to position [0, 0]
click at [288, 133] on link "Next" at bounding box center [292, 143] width 48 height 26
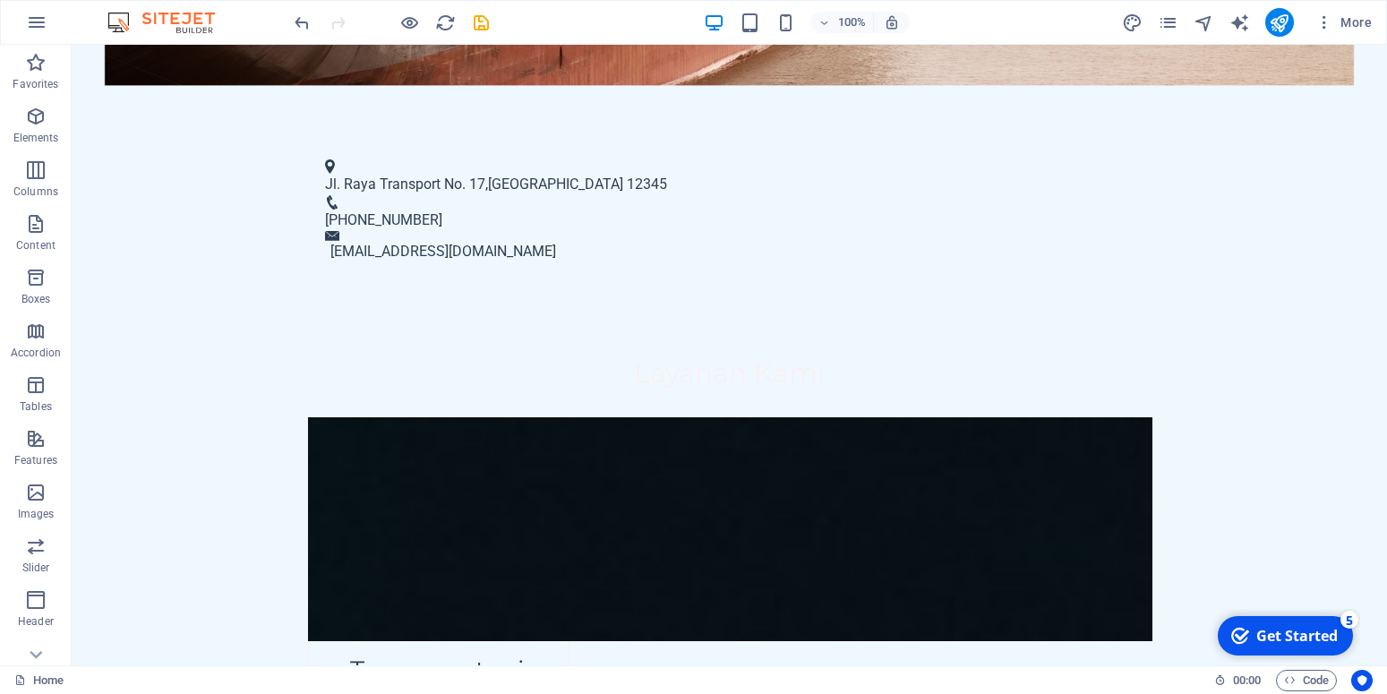
click at [1276, 629] on div "Get Started" at bounding box center [1296, 636] width 81 height 20
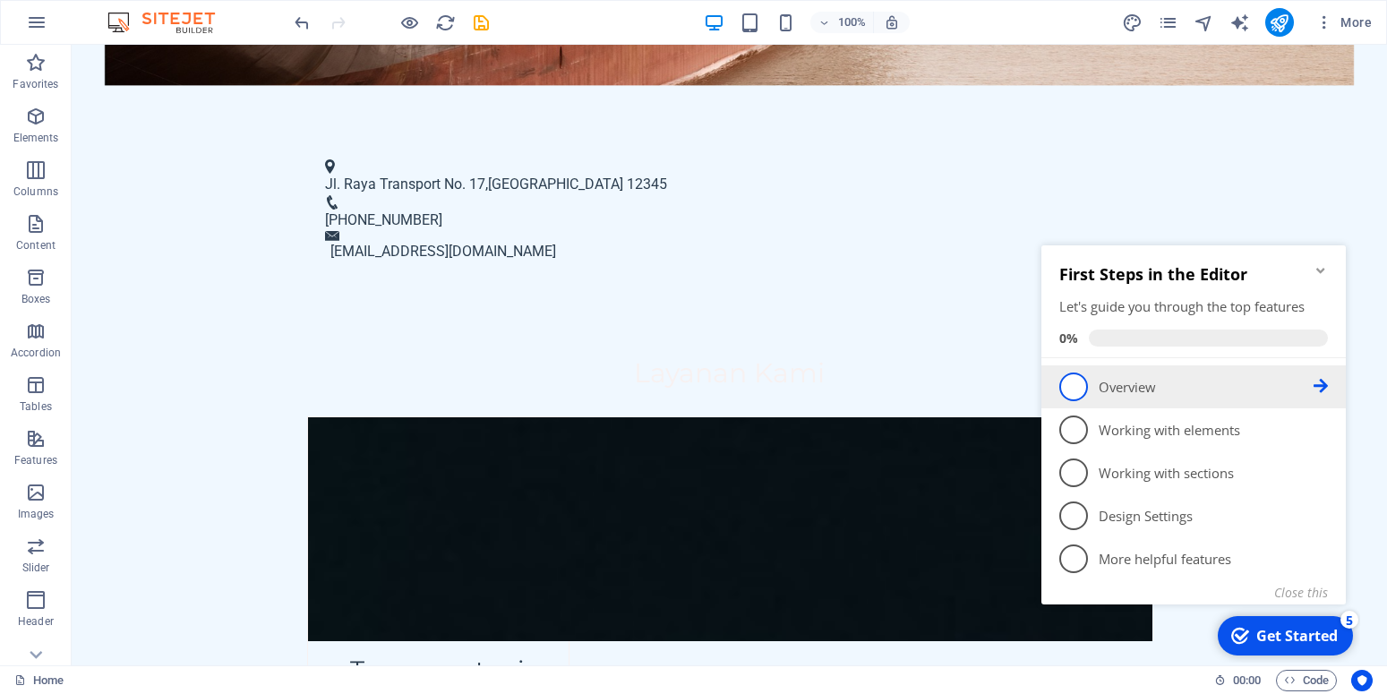
click at [1076, 383] on span "1" at bounding box center [1073, 386] width 29 height 29
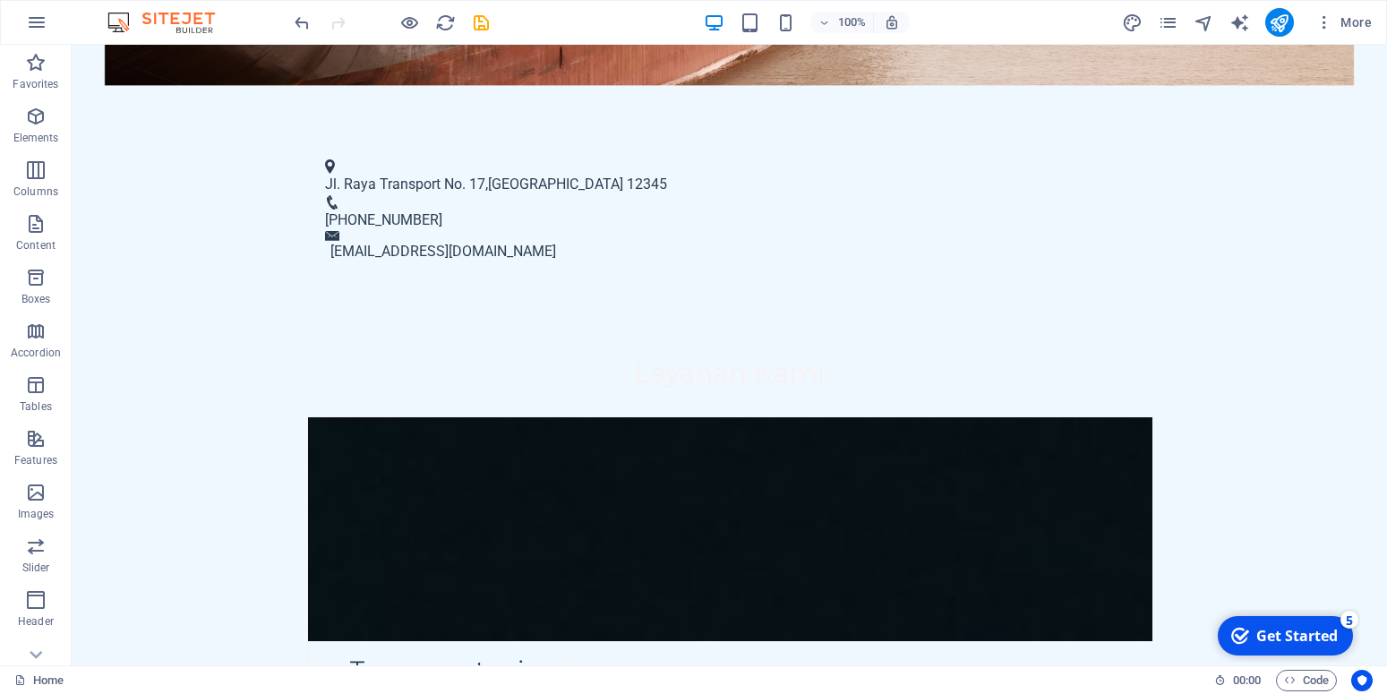
click at [1263, 630] on div "Get Started" at bounding box center [1296, 636] width 81 height 20
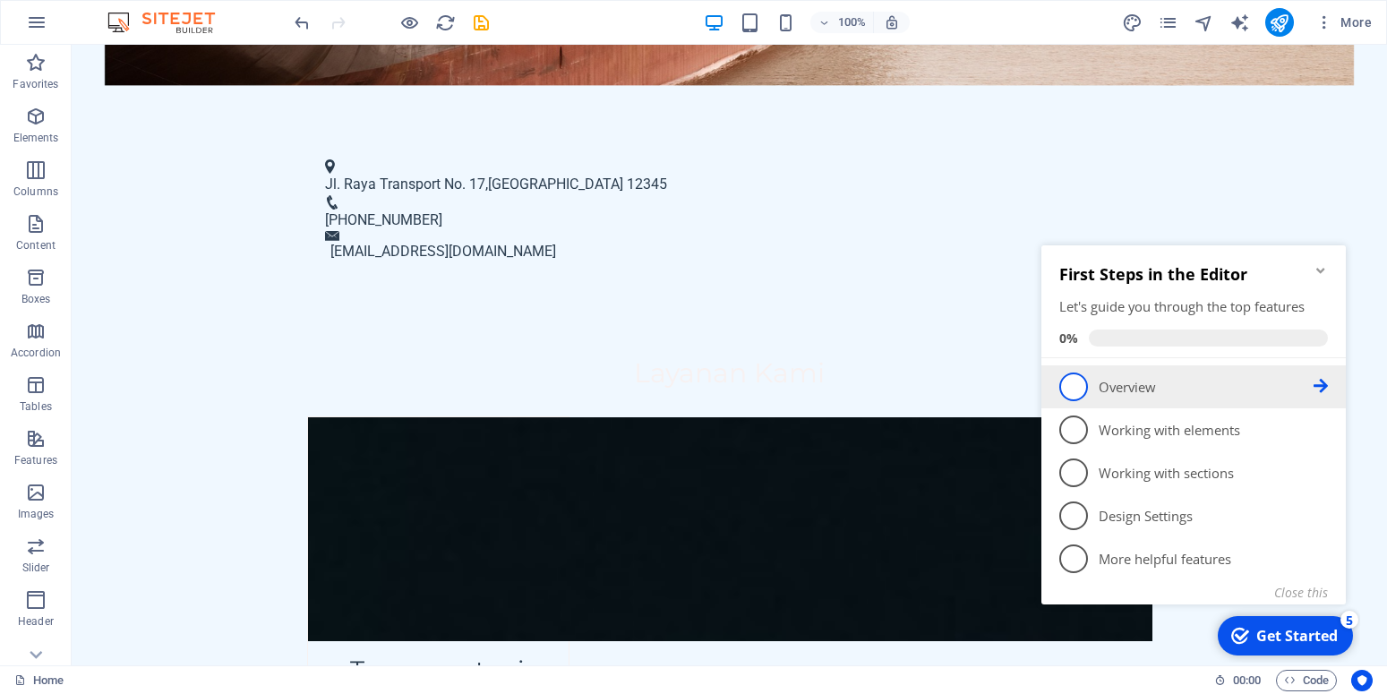
click at [1315, 383] on icon at bounding box center [1320, 386] width 14 height 14
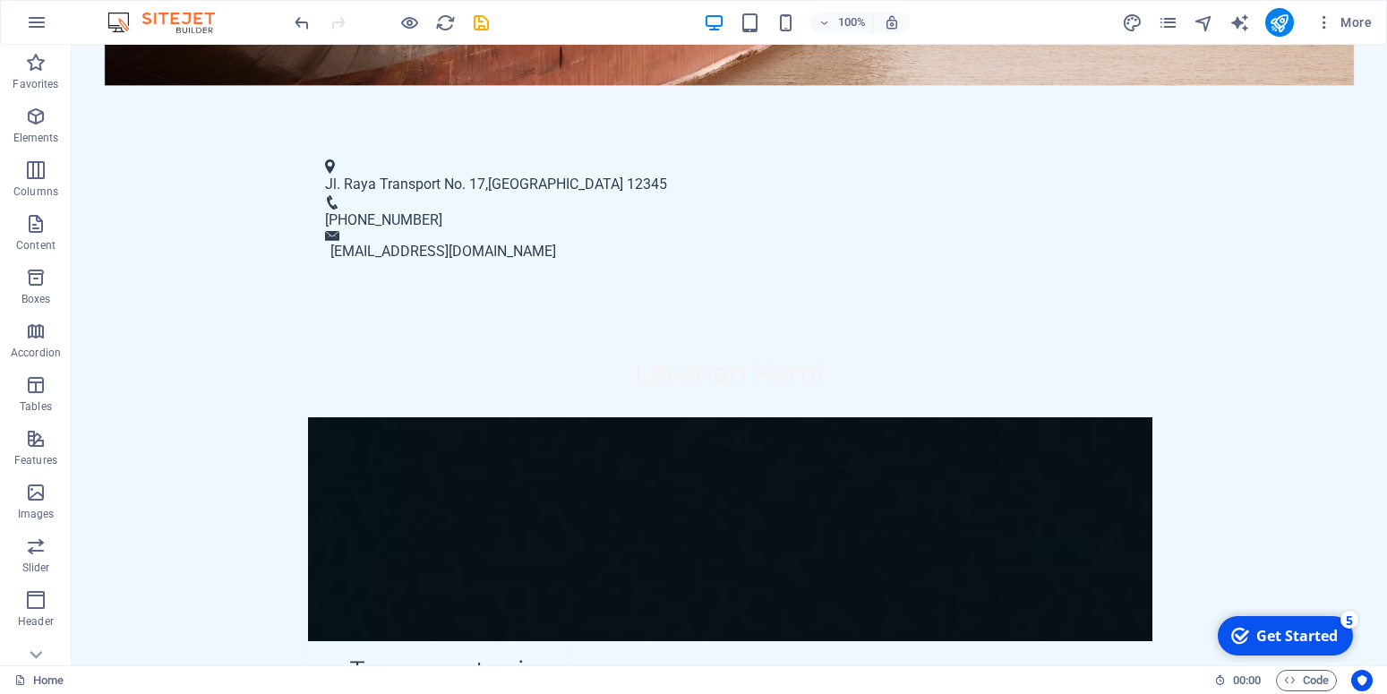
click at [1269, 624] on div "checkmark Get Started 5" at bounding box center [1285, 635] width 135 height 39
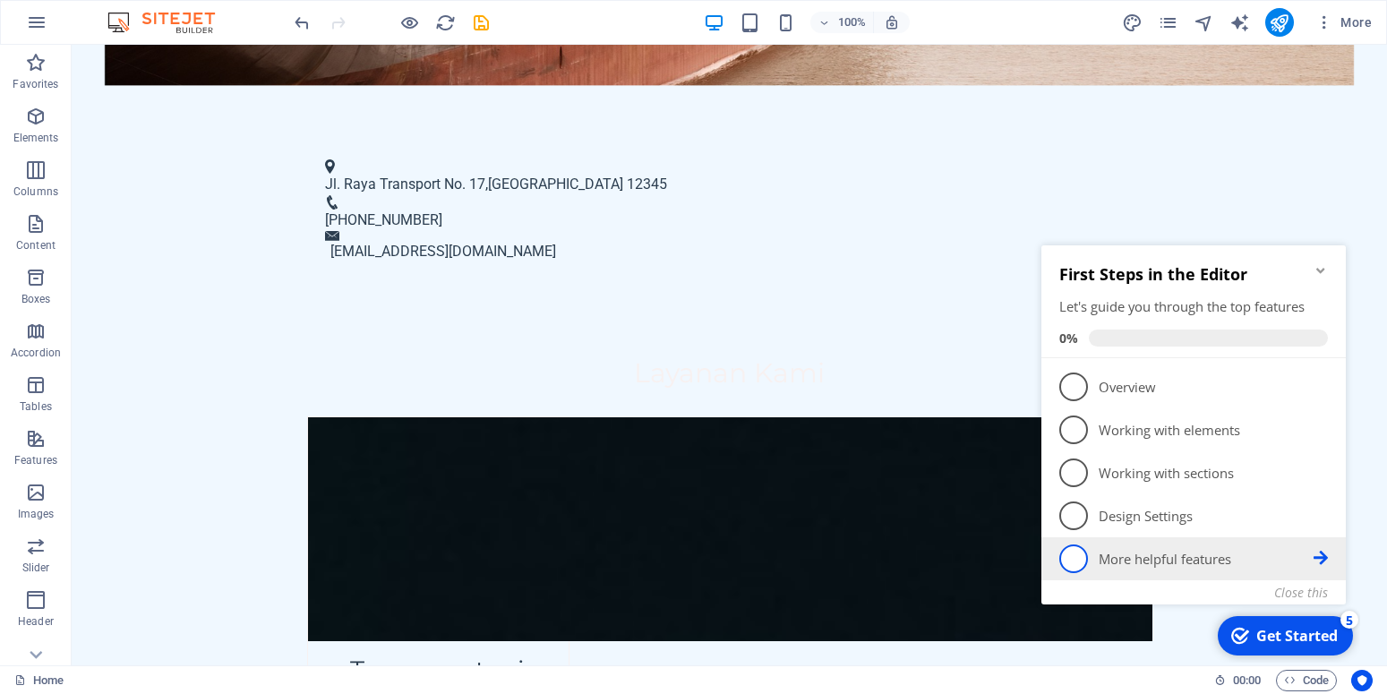
click at [1099, 557] on p "More helpful features - incomplete" at bounding box center [1205, 559] width 215 height 19
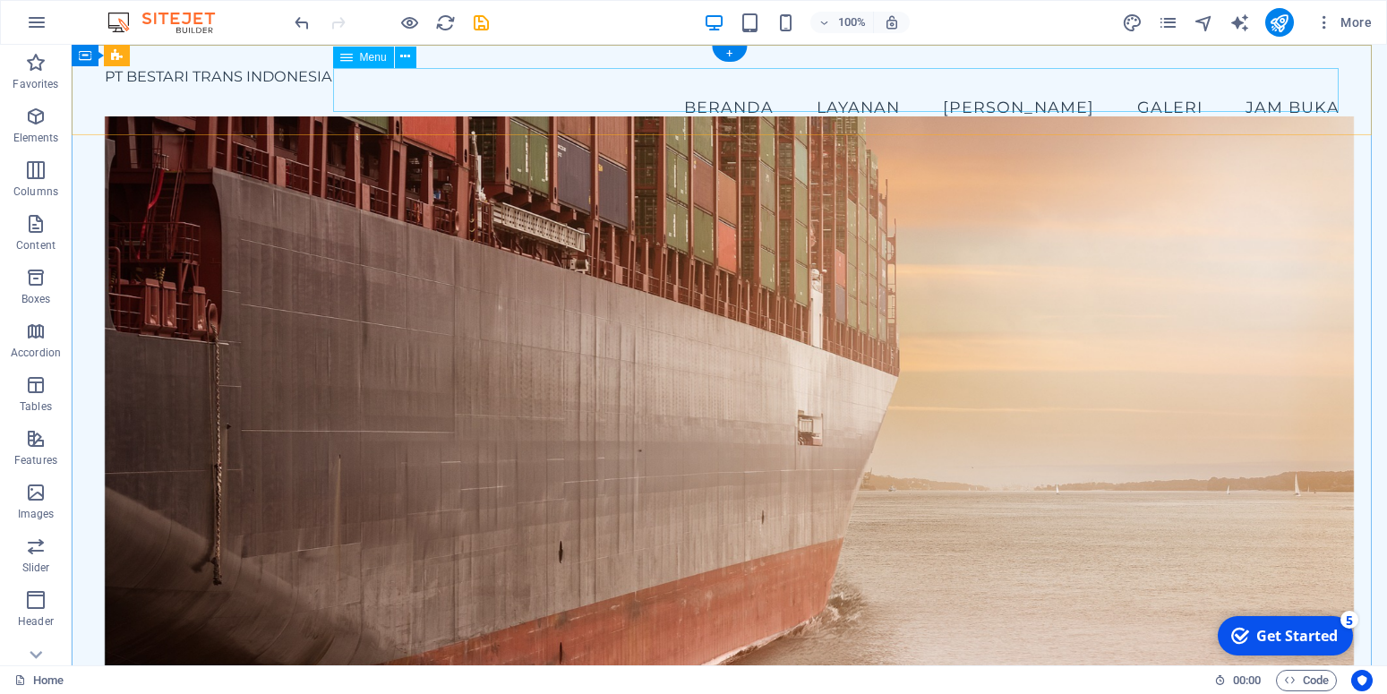
click at [944, 92] on nav "Beranda Layanan Tim Galeri Jam Buka" at bounding box center [730, 107] width 1250 height 45
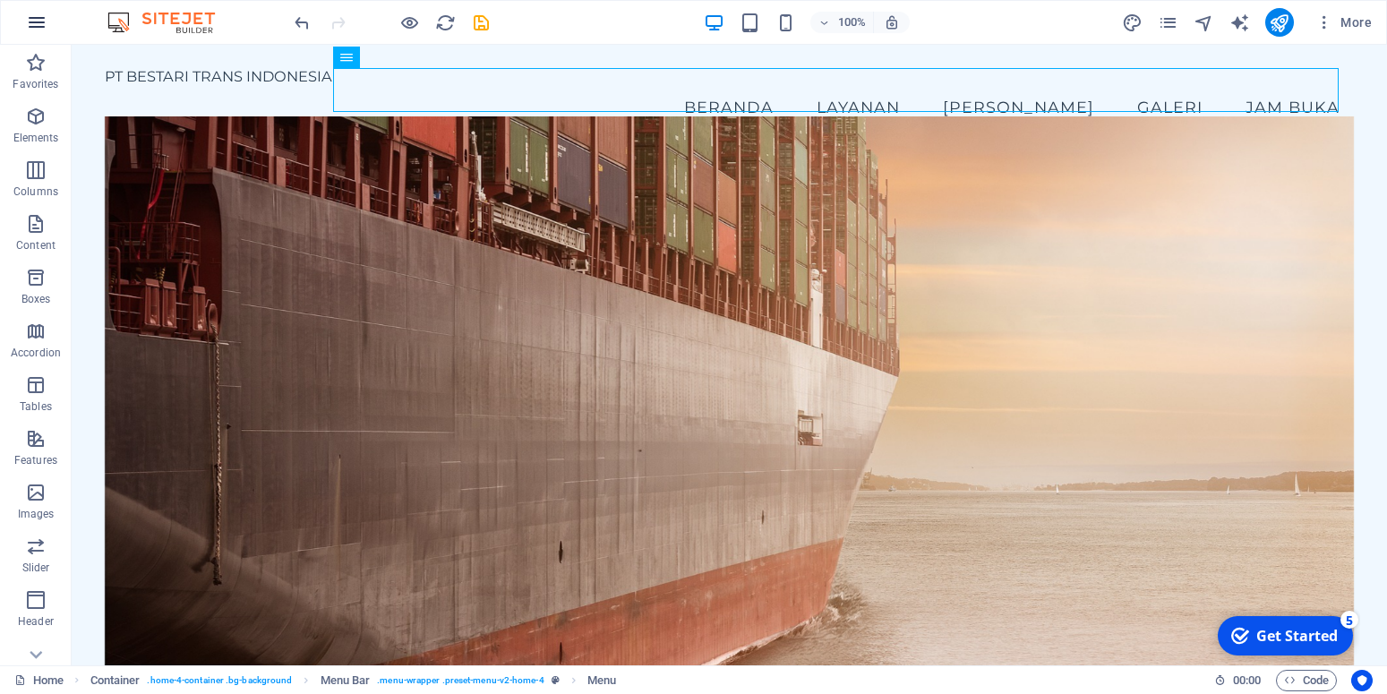
click at [25, 22] on button "button" at bounding box center [36, 22] width 43 height 43
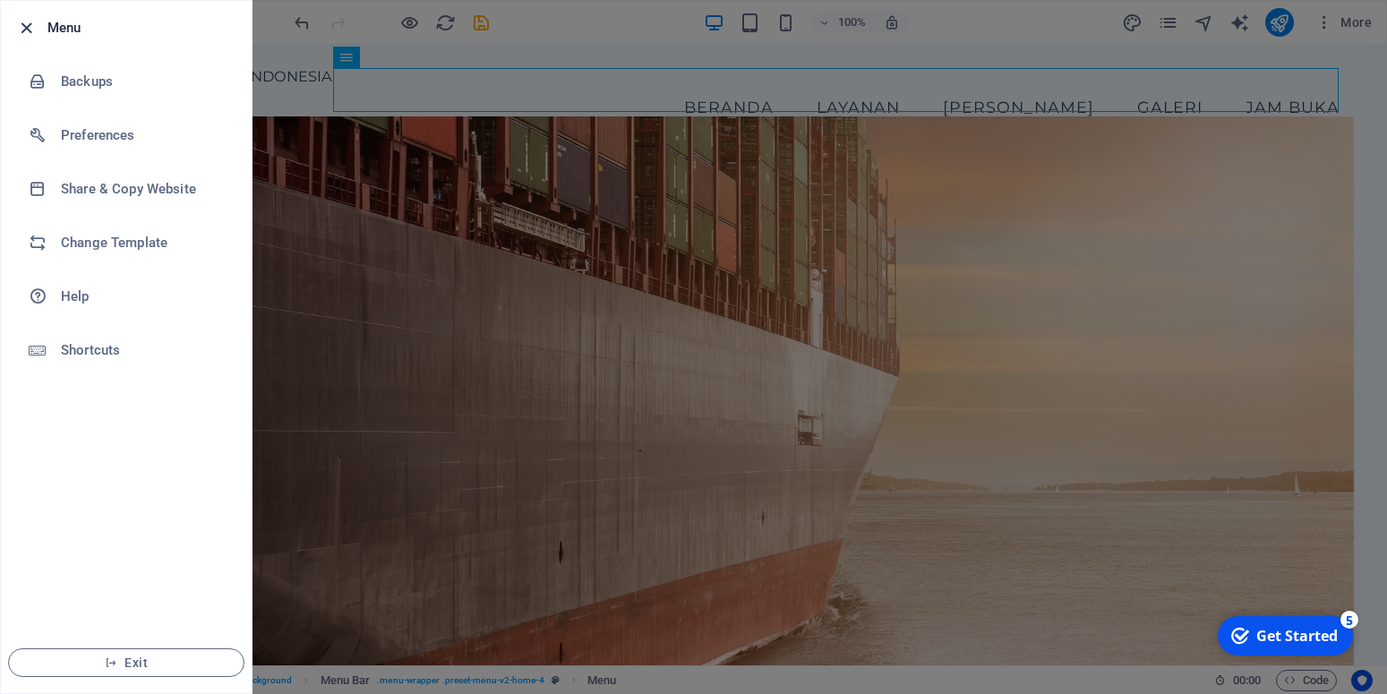
click at [29, 27] on icon "button" at bounding box center [26, 28] width 21 height 21
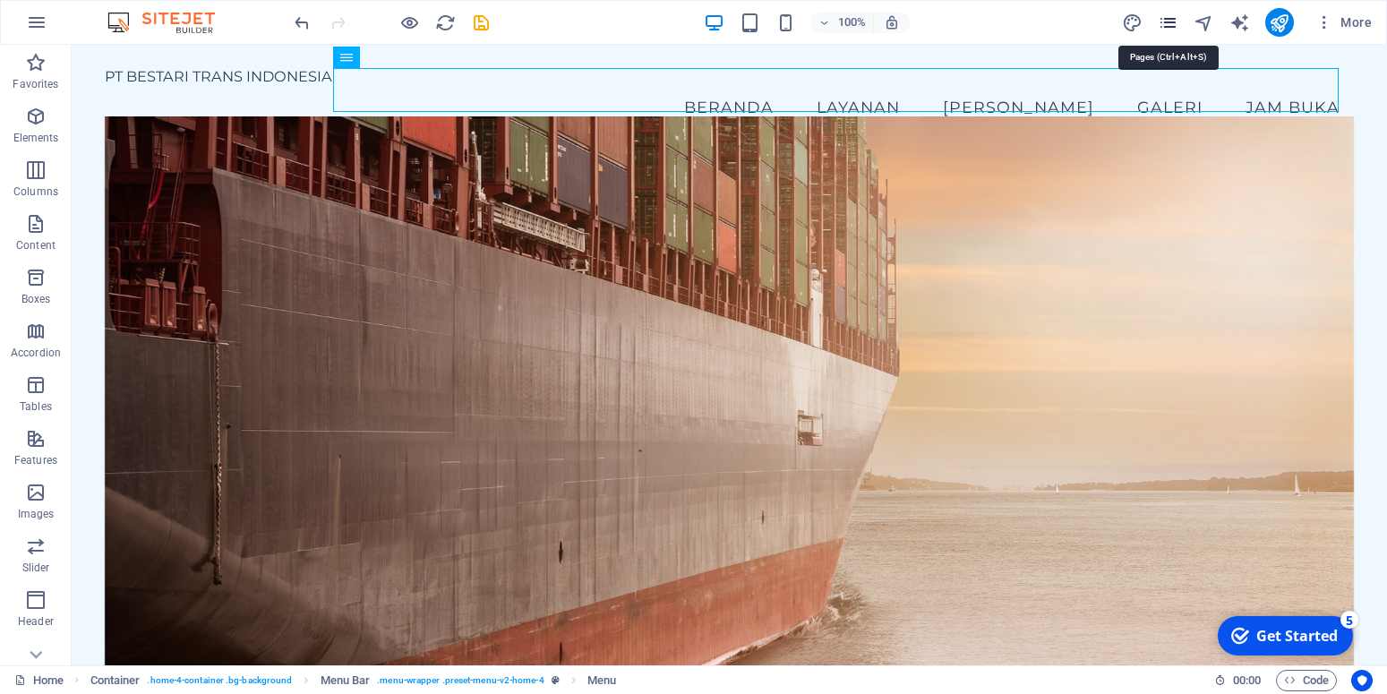
click at [1166, 26] on icon "pages" at bounding box center [1168, 23] width 21 height 21
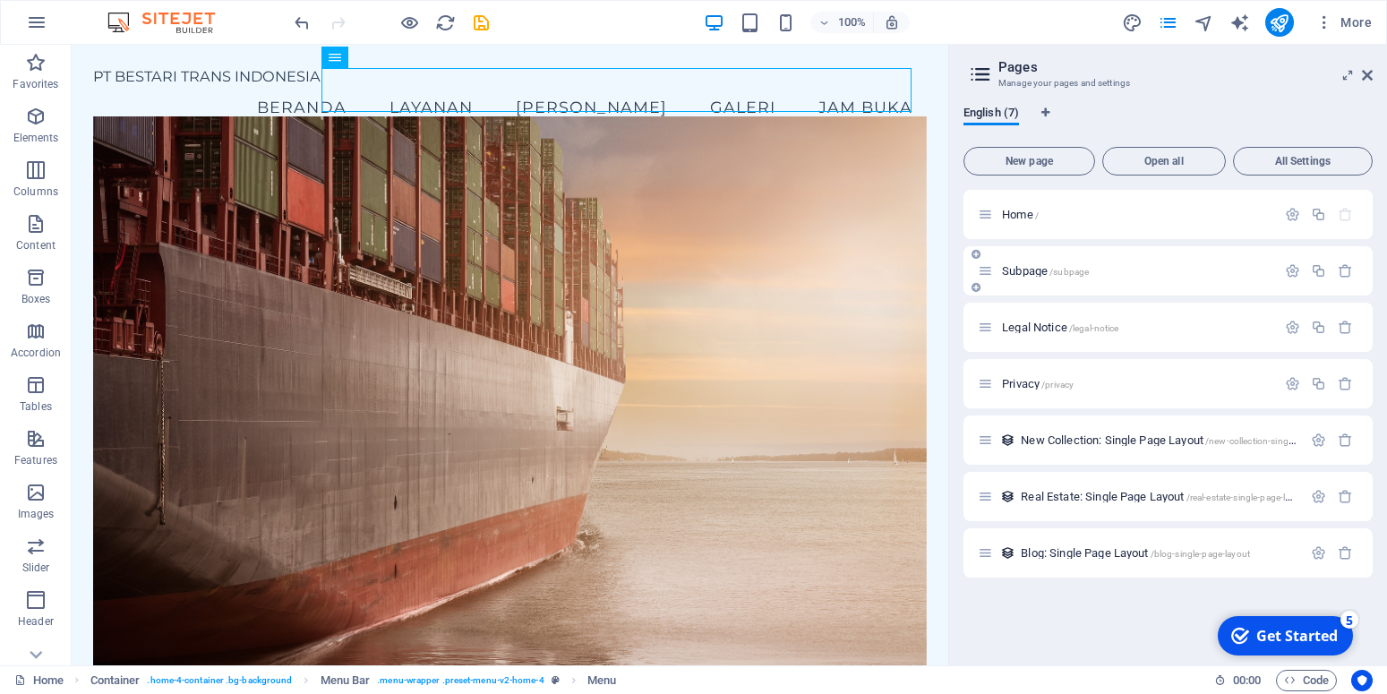
click at [1110, 260] on div "Subpage /subpage" at bounding box center [1167, 270] width 409 height 49
